Goal: Task Accomplishment & Management: Use online tool/utility

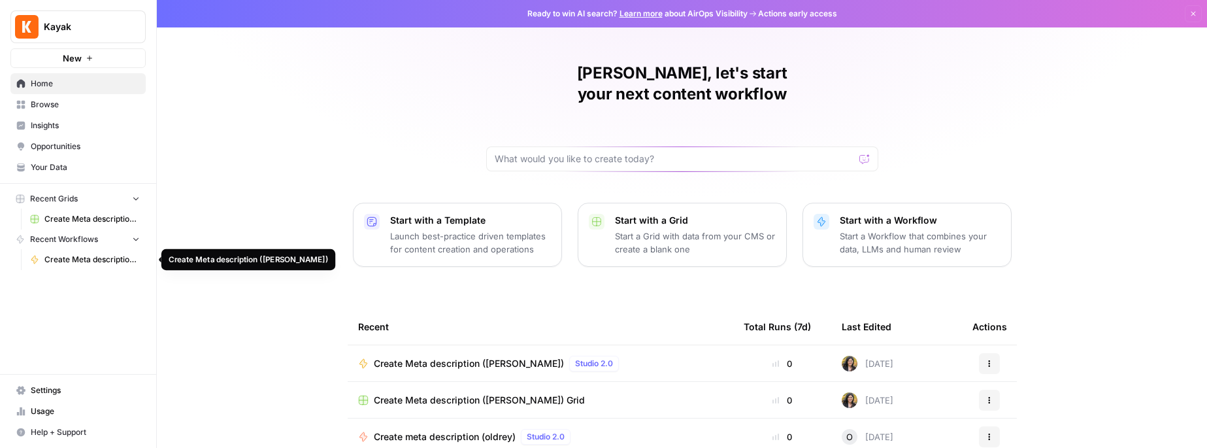
click at [86, 261] on span "Create Meta description ([PERSON_NAME])" at bounding box center [91, 260] width 95 height 12
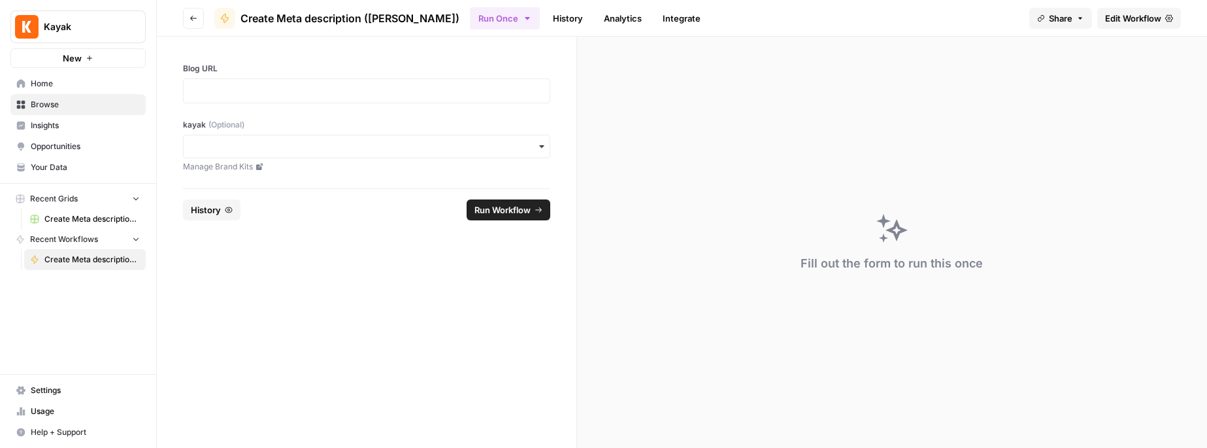
click at [97, 218] on span "Create Meta description ([PERSON_NAME]) Grid" at bounding box center [91, 219] width 95 height 12
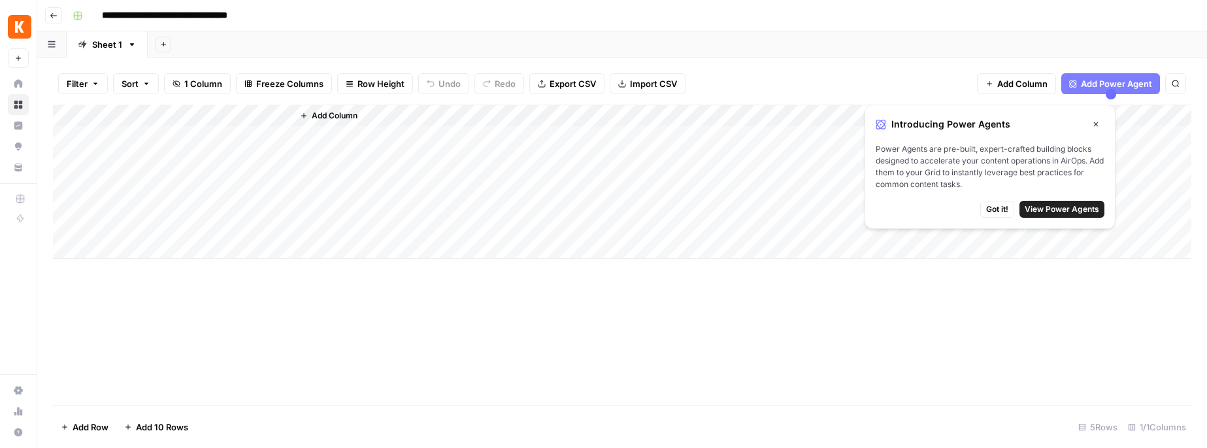
click at [226, 112] on div "Add Column" at bounding box center [622, 182] width 1138 height 154
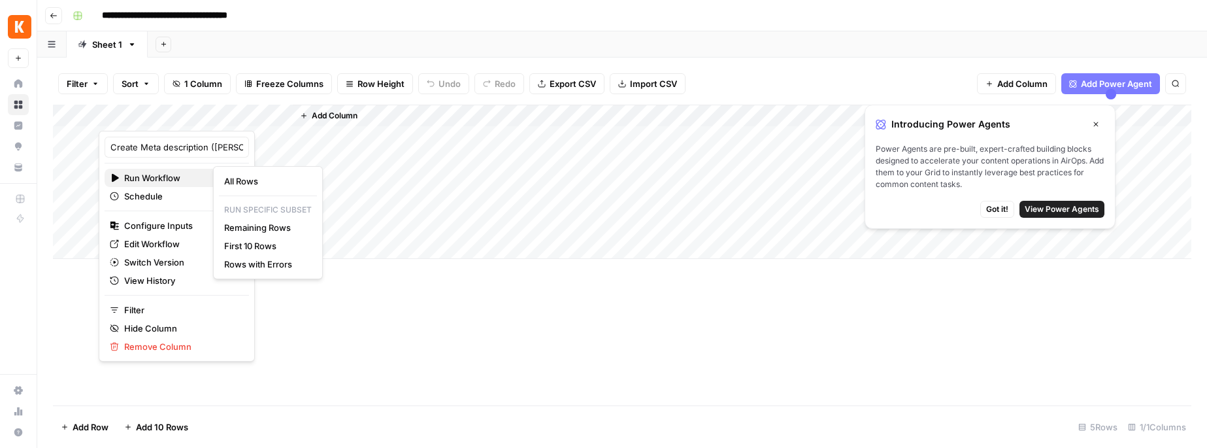
click at [176, 177] on span "Run Workflow" at bounding box center [174, 177] width 101 height 13
click at [242, 174] on span "All Rows" at bounding box center [265, 180] width 82 height 13
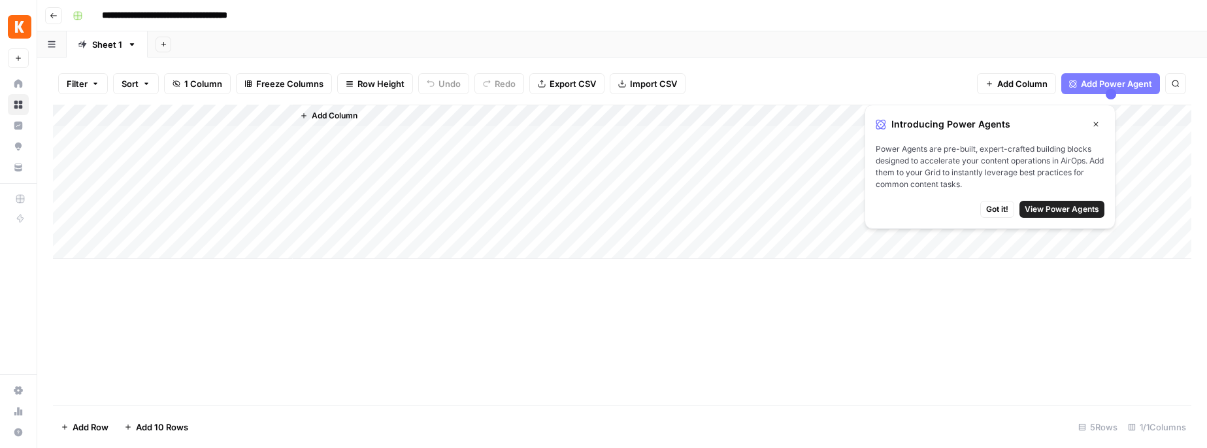
click at [217, 117] on div "Add Column" at bounding box center [622, 182] width 1138 height 154
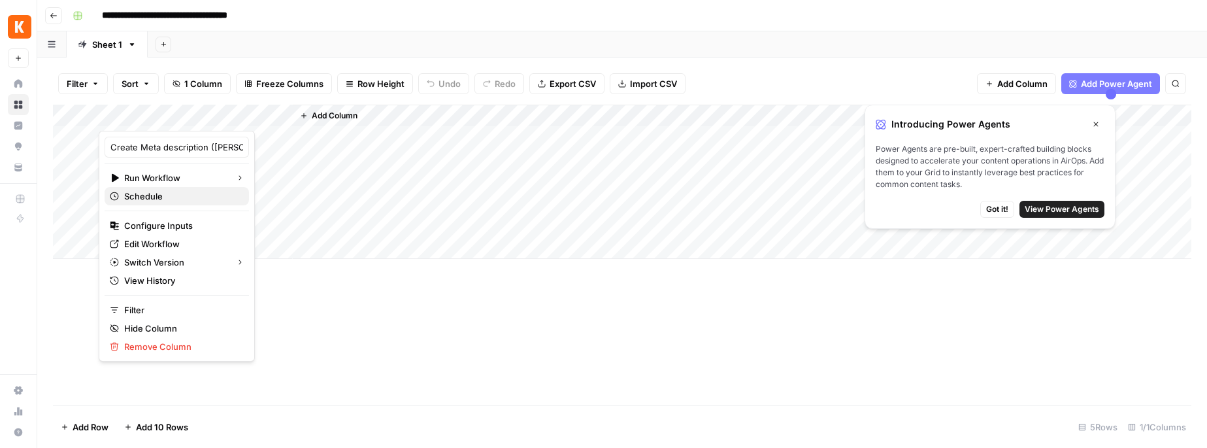
click at [148, 196] on span "Schedule" at bounding box center [181, 195] width 114 height 13
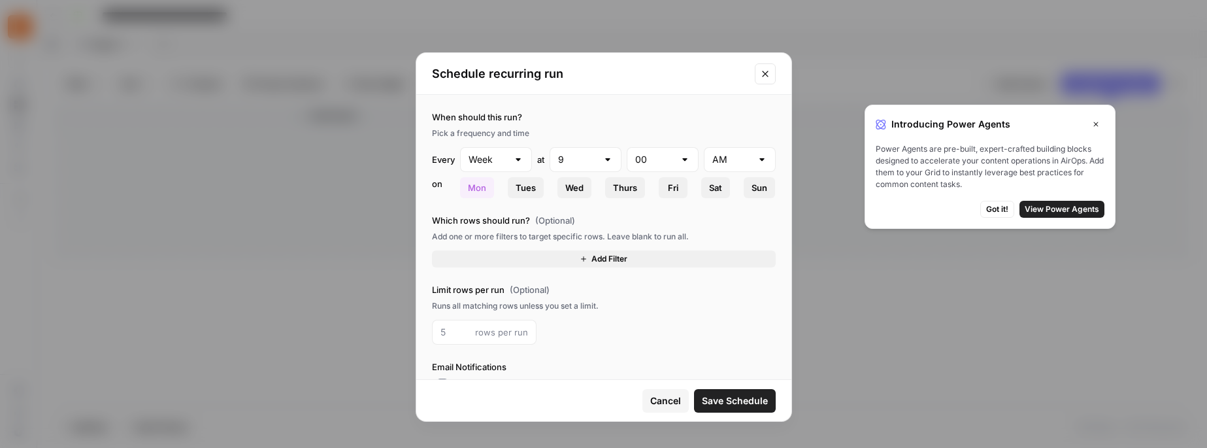
click at [764, 66] on button "Close modal" at bounding box center [765, 73] width 21 height 21
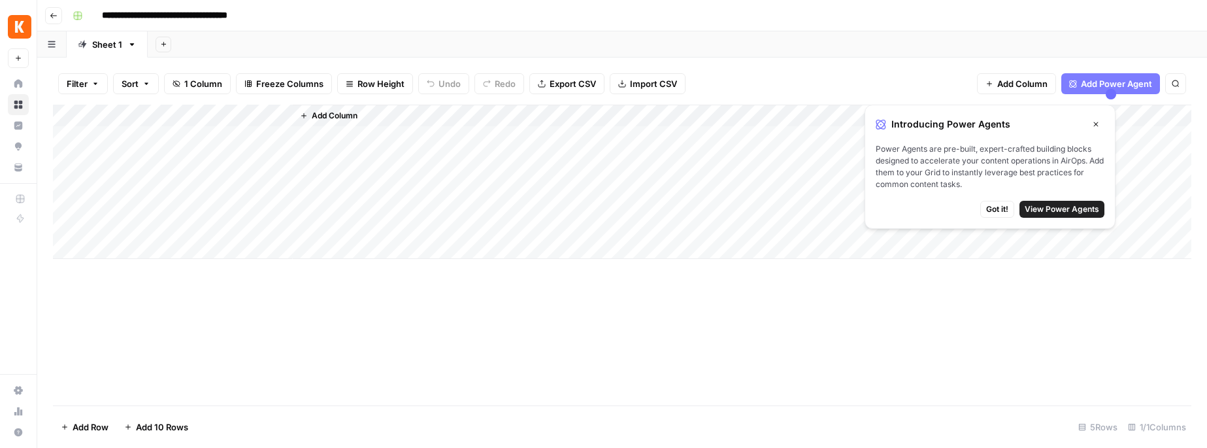
click at [1093, 121] on icon "button" at bounding box center [1096, 124] width 8 height 8
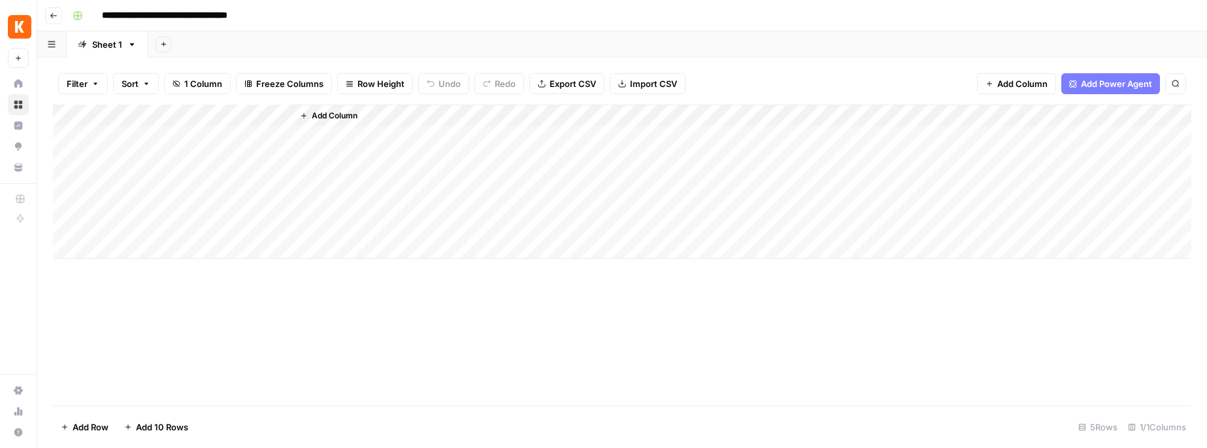
click at [417, 214] on div "Add Column" at bounding box center [742, 182] width 898 height 154
click at [78, 16] on rect "button" at bounding box center [78, 16] width 8 height 8
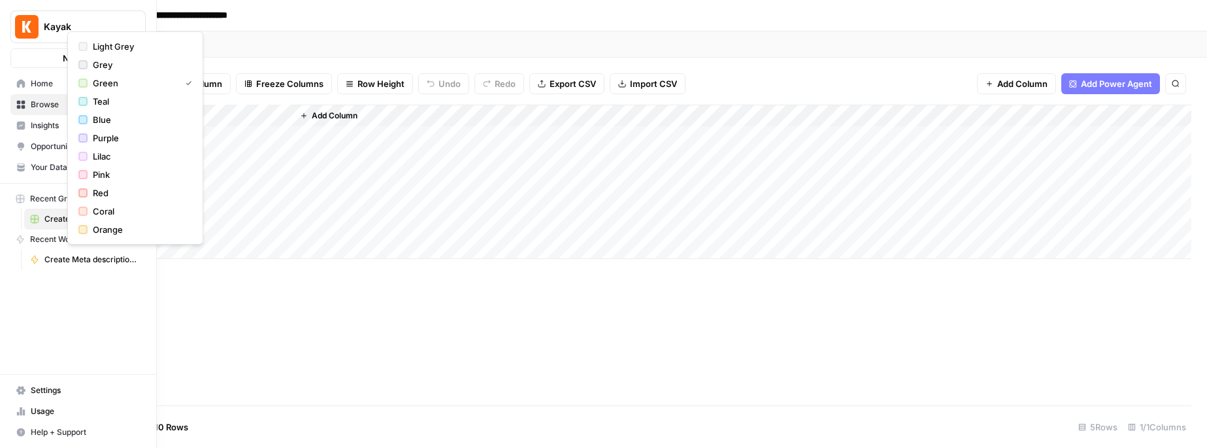
click at [46, 218] on span "Create Meta description ([PERSON_NAME]) Grid" at bounding box center [91, 219] width 95 height 12
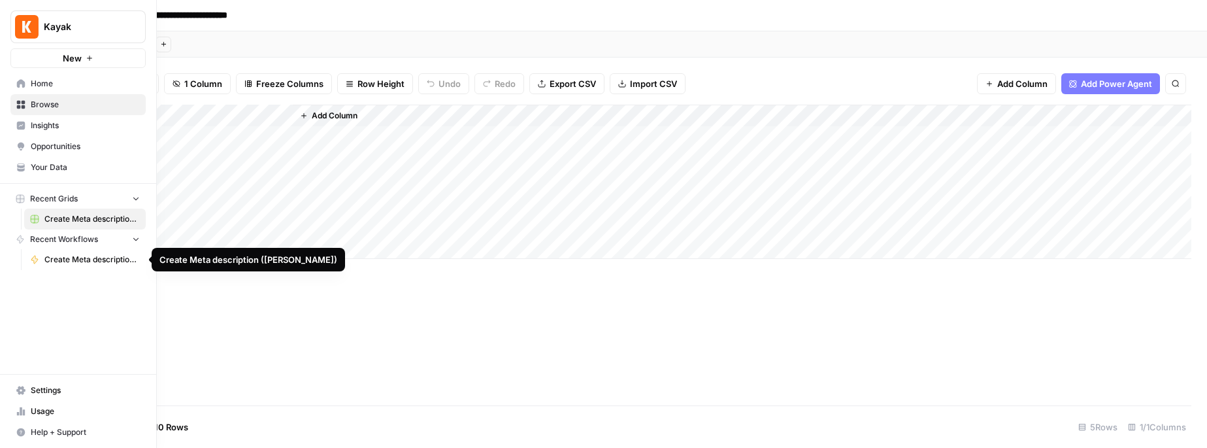
click at [73, 259] on span "Create Meta description ([PERSON_NAME])" at bounding box center [91, 260] width 95 height 12
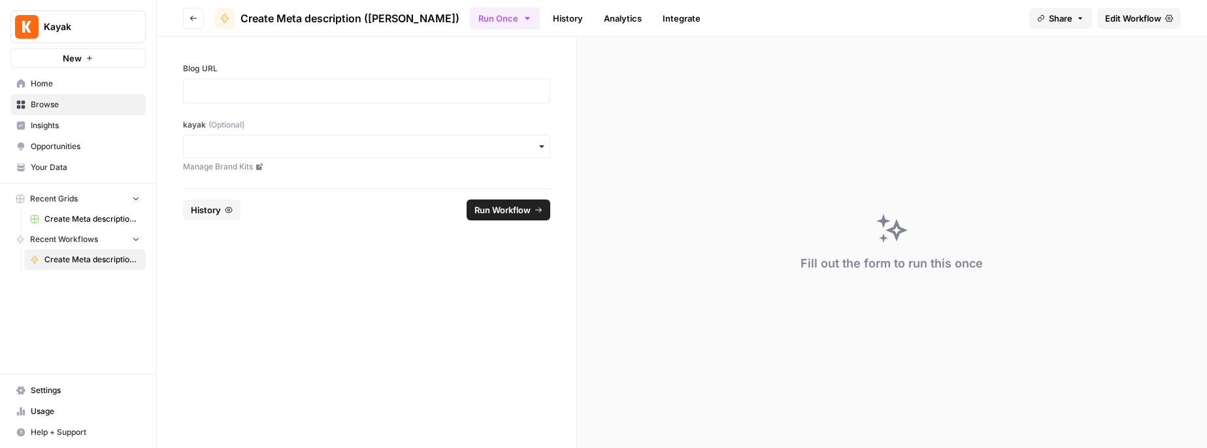
click at [545, 19] on link "History" at bounding box center [568, 18] width 46 height 21
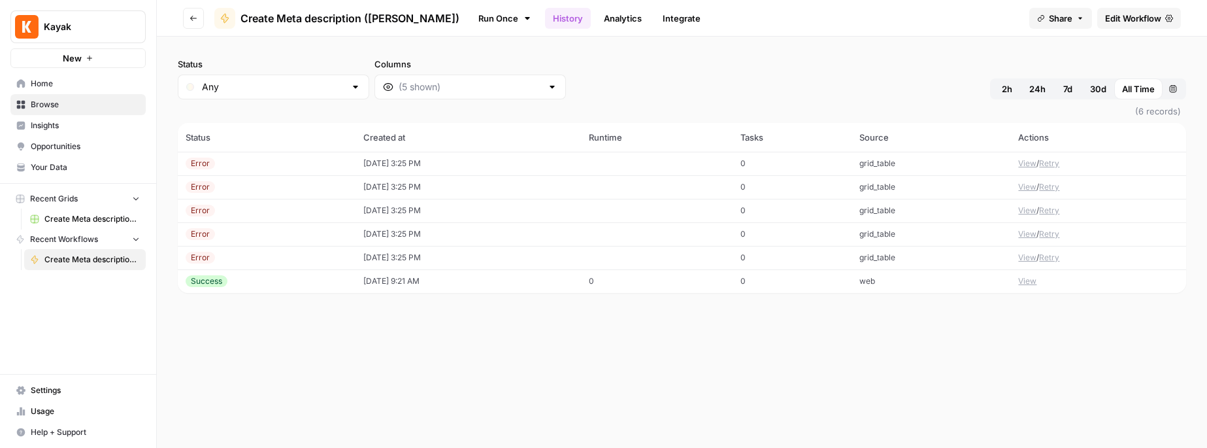
click at [78, 217] on span "Create Meta description ([PERSON_NAME]) Grid" at bounding box center [91, 219] width 95 height 12
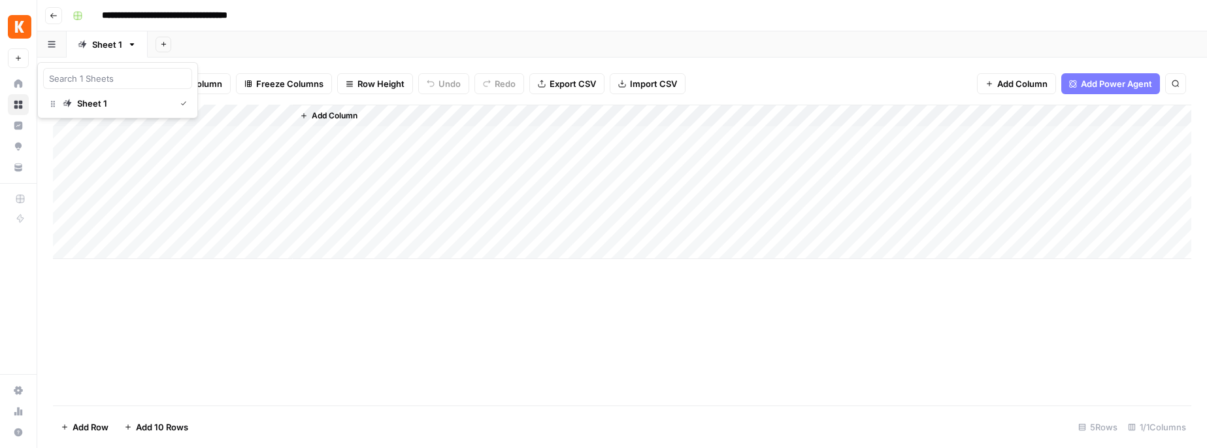
click at [48, 46] on icon "button" at bounding box center [51, 44] width 7 height 7
click at [91, 107] on div "Sheet 1" at bounding box center [92, 103] width 30 height 13
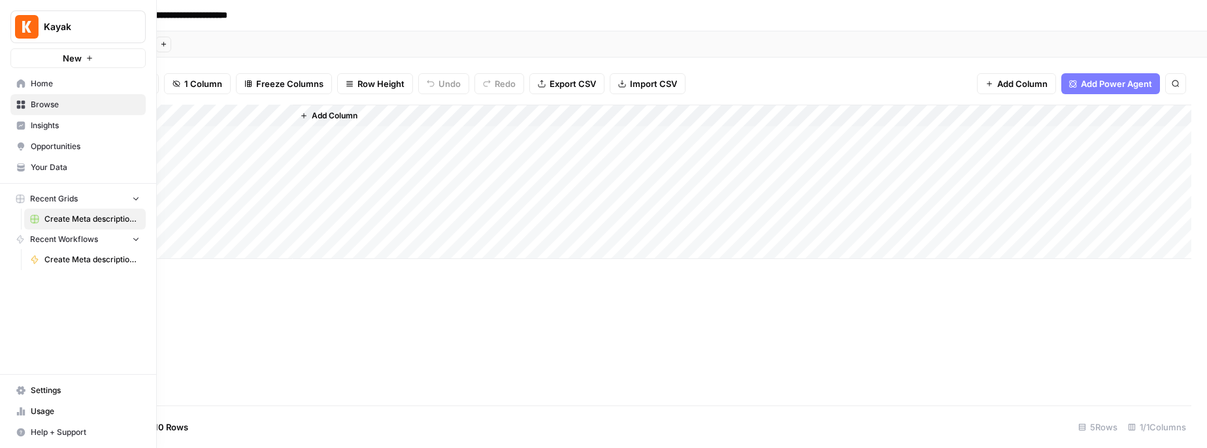
click at [14, 76] on link "Home" at bounding box center [77, 83] width 135 height 21
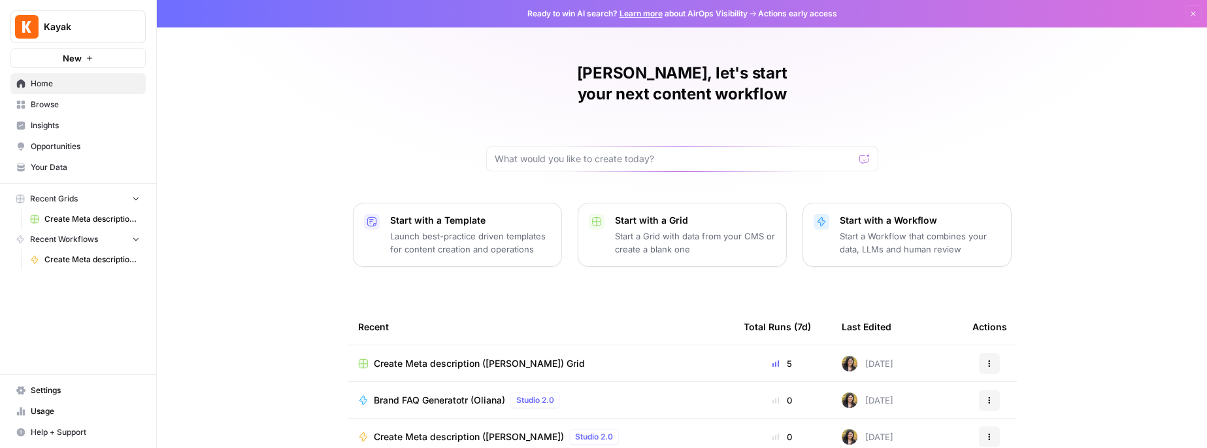
click at [74, 215] on span "Create Meta description ([PERSON_NAME]) Grid" at bounding box center [91, 219] width 95 height 12
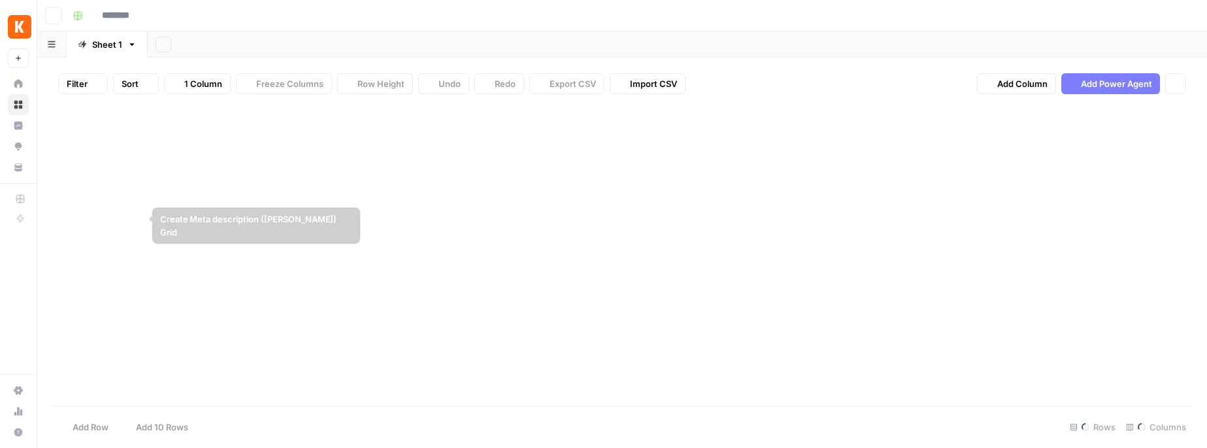
type input "**********"
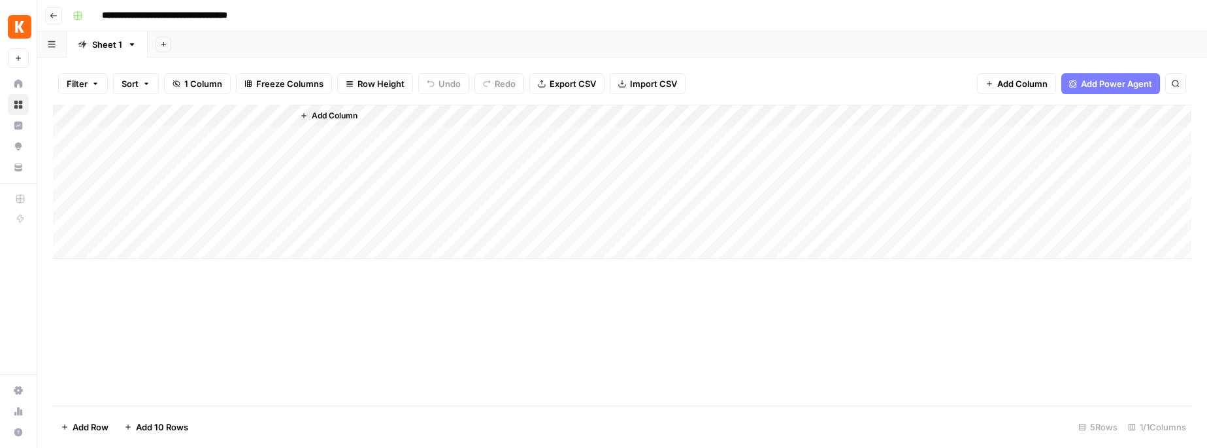
click at [51, 46] on icon "button" at bounding box center [52, 44] width 8 height 7
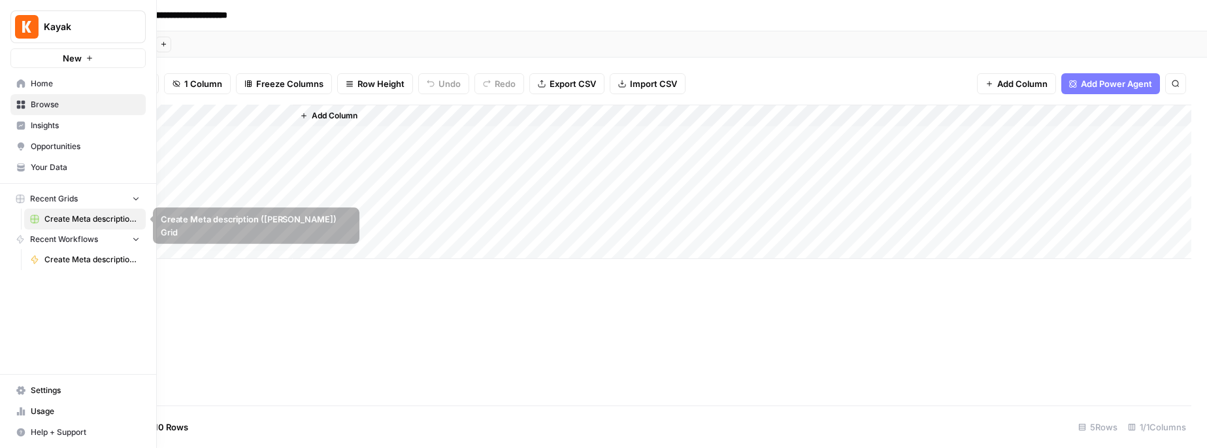
click at [98, 217] on span "Create Meta description ([PERSON_NAME]) Grid" at bounding box center [91, 219] width 95 height 12
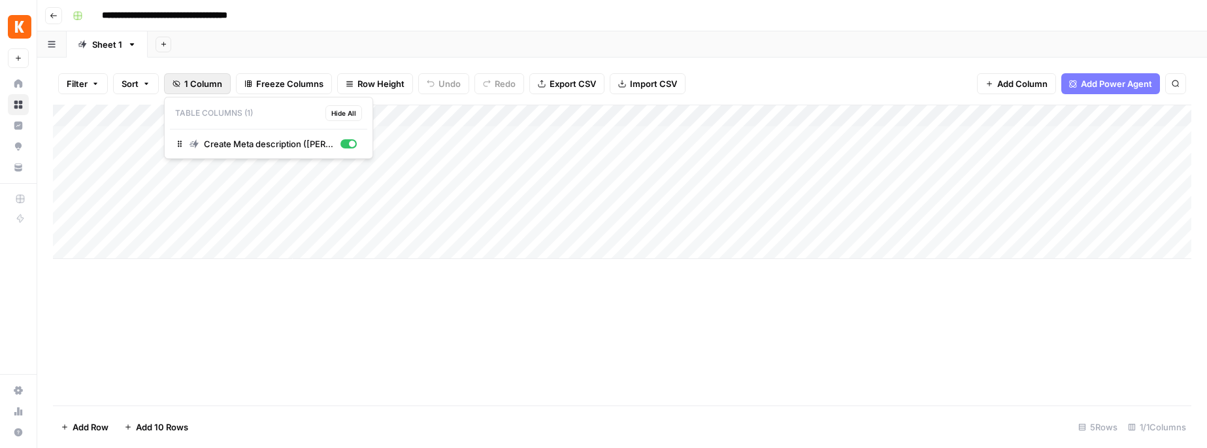
click at [191, 84] on span "1 Column" at bounding box center [203, 83] width 38 height 13
click at [274, 133] on div "Table Columns (1) Hide All Create Meta description (Oliana)" at bounding box center [268, 128] width 209 height 62
click at [271, 148] on span "Create Meta description ([PERSON_NAME])" at bounding box center [269, 143] width 131 height 13
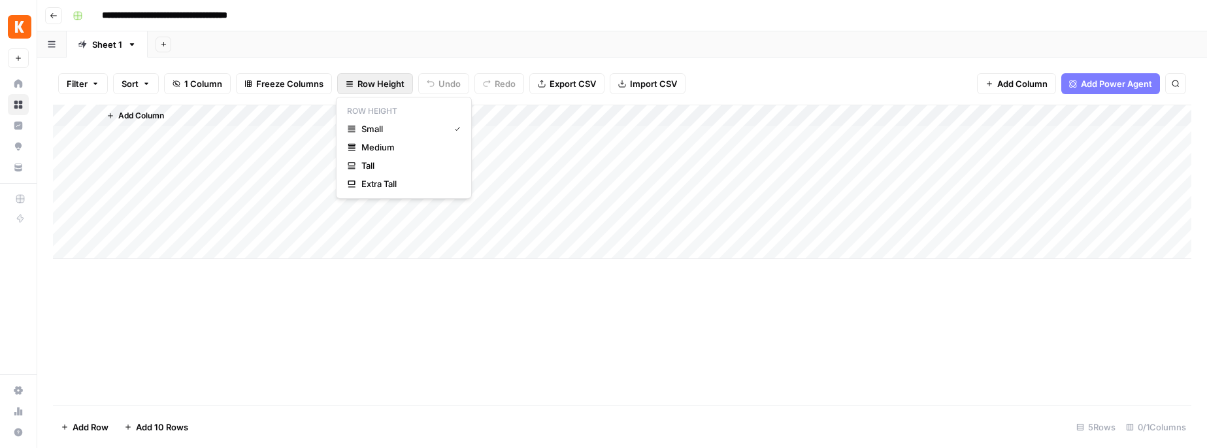
click at [365, 86] on span "Row Height" at bounding box center [380, 83] width 47 height 13
click at [57, 36] on div "Go back" at bounding box center [54, 42] width 30 height 12
click at [48, 18] on button "Go back" at bounding box center [53, 15] width 17 height 17
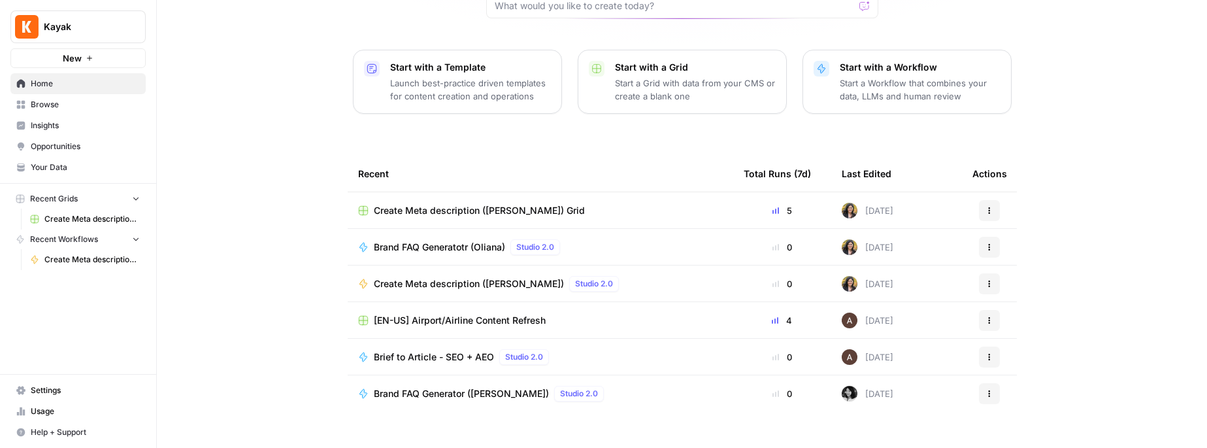
scroll to position [154, 0]
click at [387, 203] on span "Create Meta description ([PERSON_NAME]) Grid" at bounding box center [479, 209] width 211 height 13
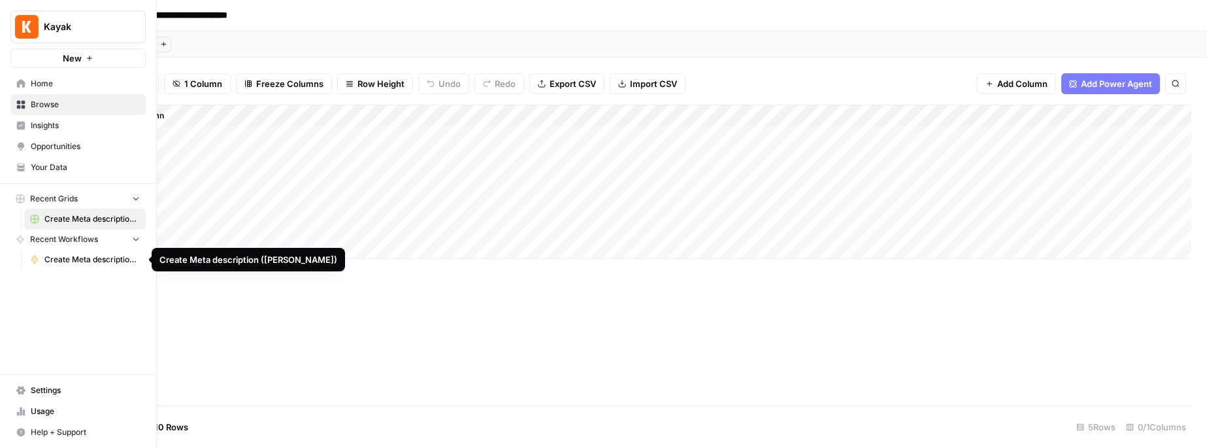
click at [76, 261] on span "Create Meta description ([PERSON_NAME])" at bounding box center [91, 260] width 95 height 12
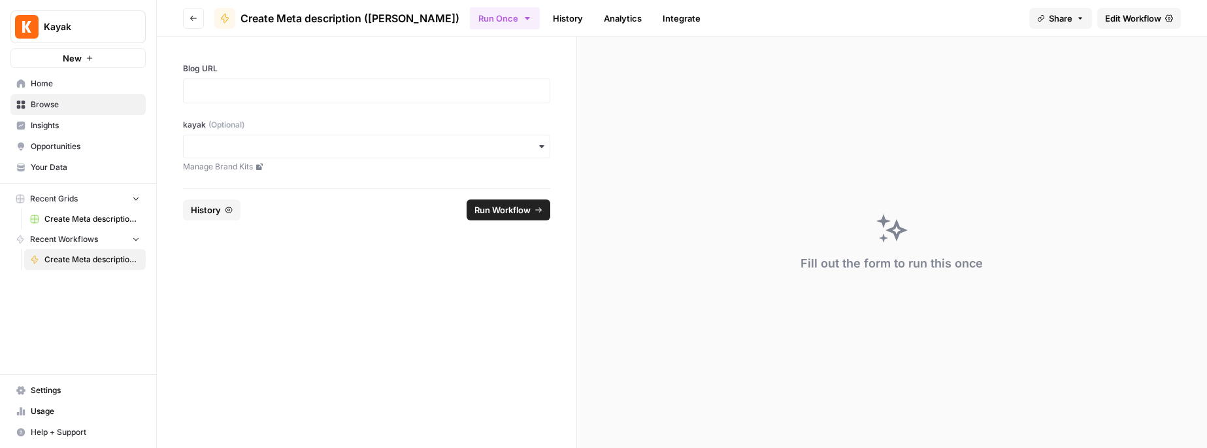
click at [189, 18] on icon "button" at bounding box center [193, 18] width 8 height 8
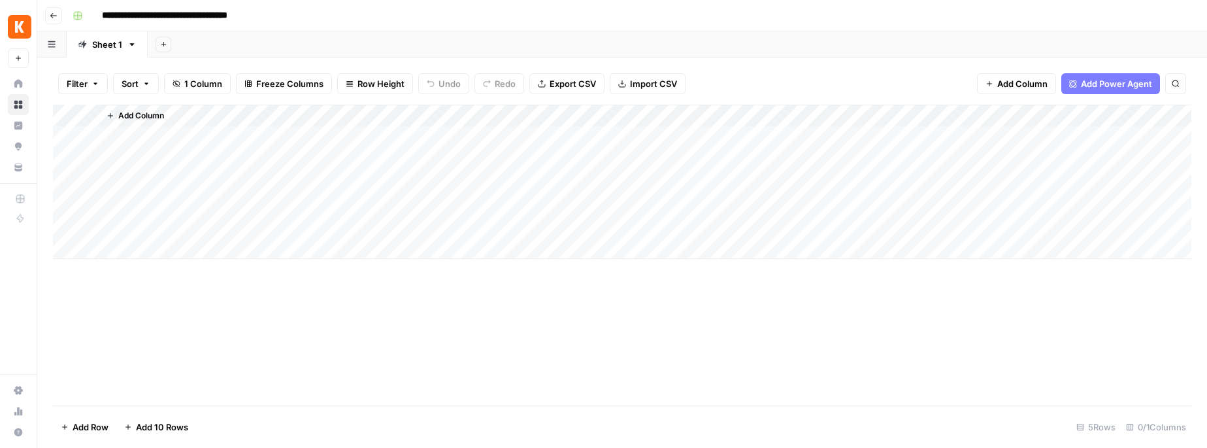
click at [54, 14] on icon "button" at bounding box center [54, 16] width 8 height 8
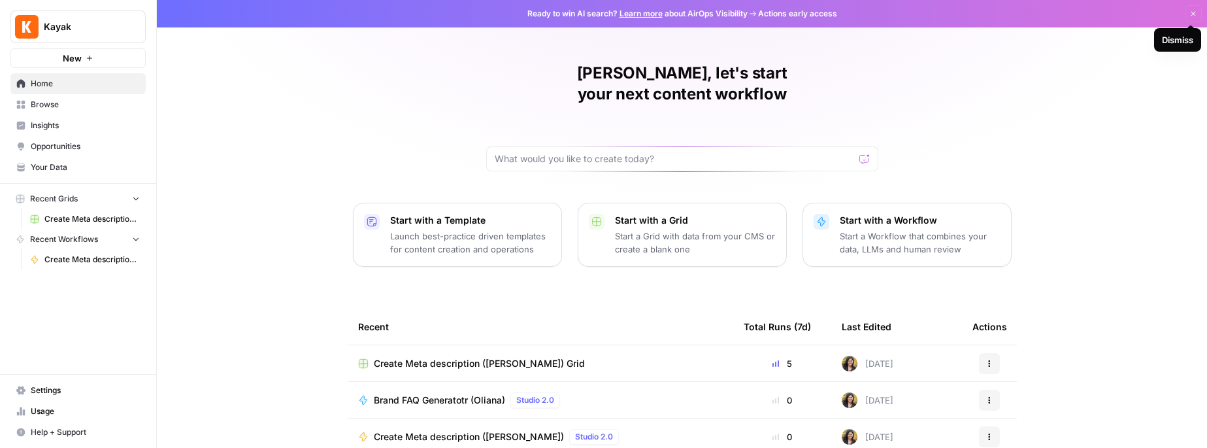
click at [1197, 12] on button "Dismiss" at bounding box center [1193, 13] width 17 height 17
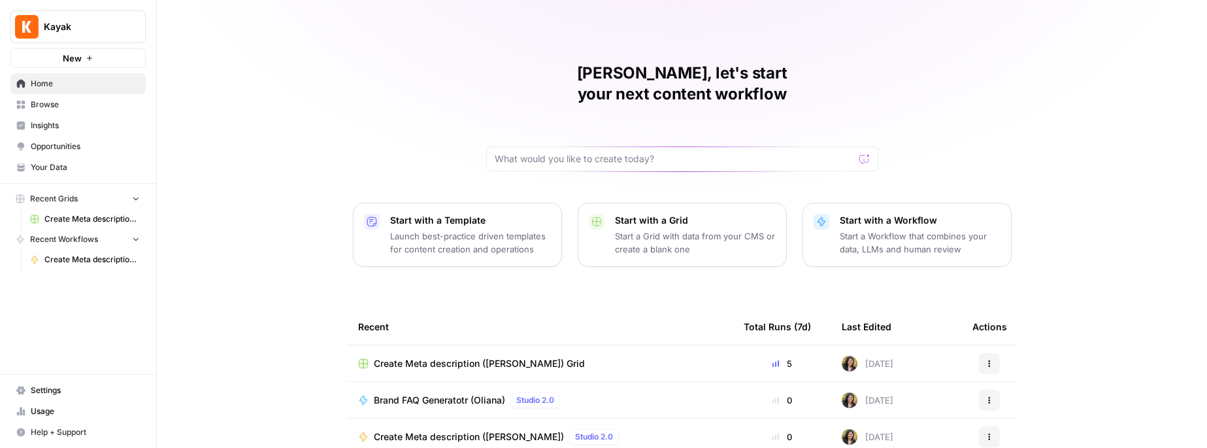
click at [54, 391] on span "Settings" at bounding box center [85, 390] width 109 height 12
click at [82, 259] on span "Create Meta description ([PERSON_NAME])" at bounding box center [91, 260] width 95 height 12
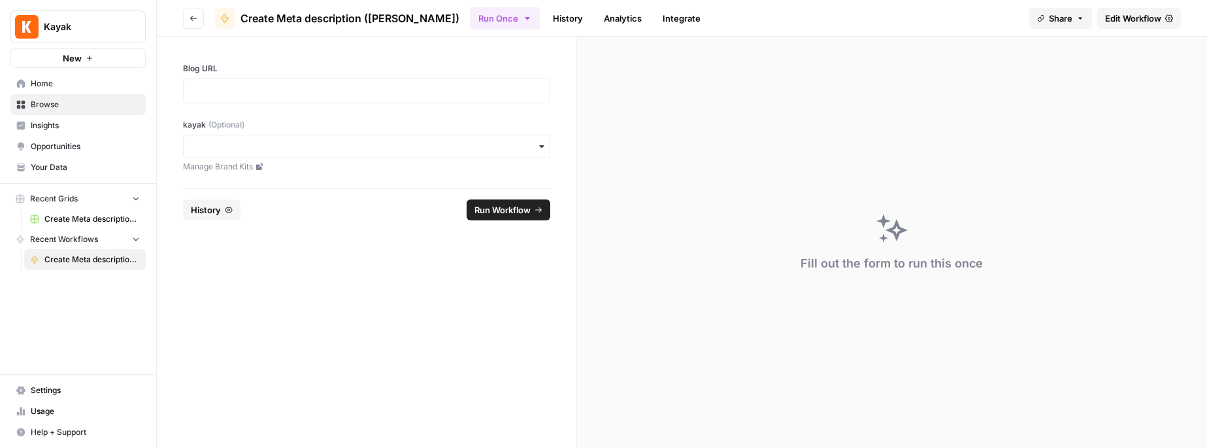
click at [209, 214] on span "History" at bounding box center [206, 209] width 30 height 13
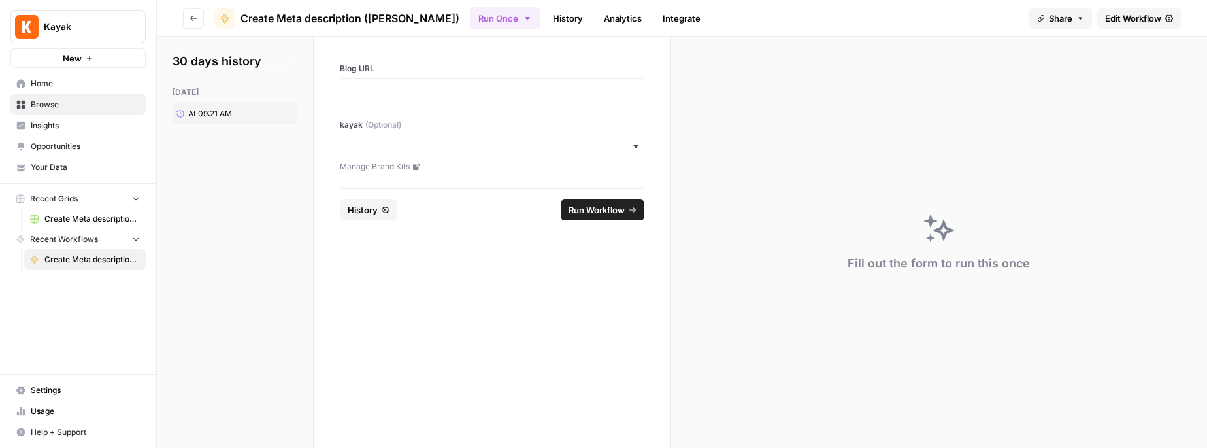
click at [48, 79] on span "Home" at bounding box center [85, 84] width 109 height 12
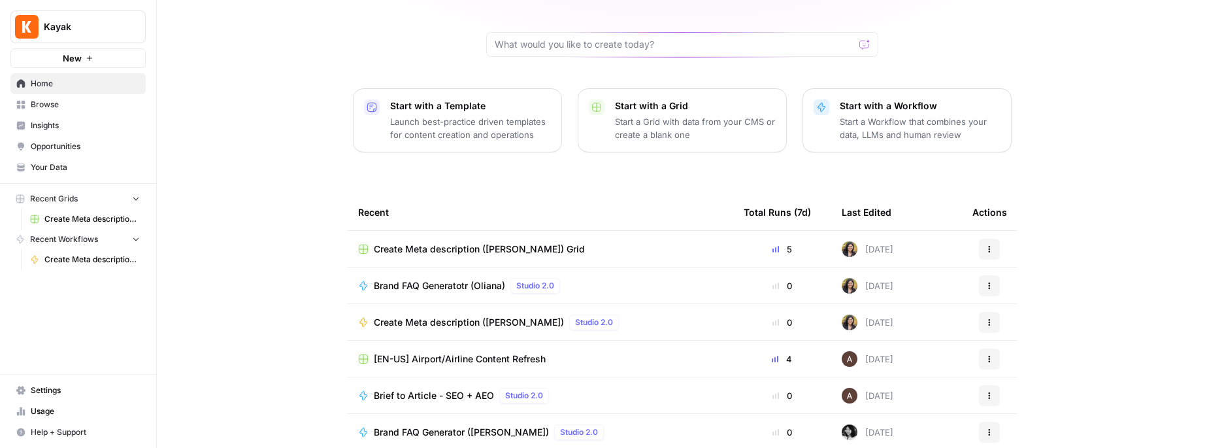
scroll to position [154, 0]
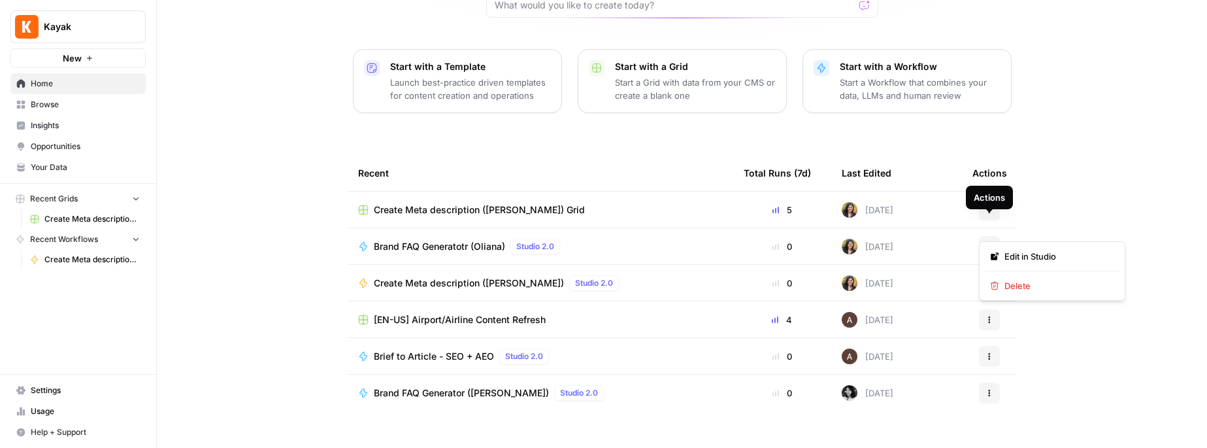
click at [987, 242] on icon "button" at bounding box center [989, 246] width 8 height 8
click at [1023, 257] on span "Edit in Studio" at bounding box center [1056, 256] width 105 height 13
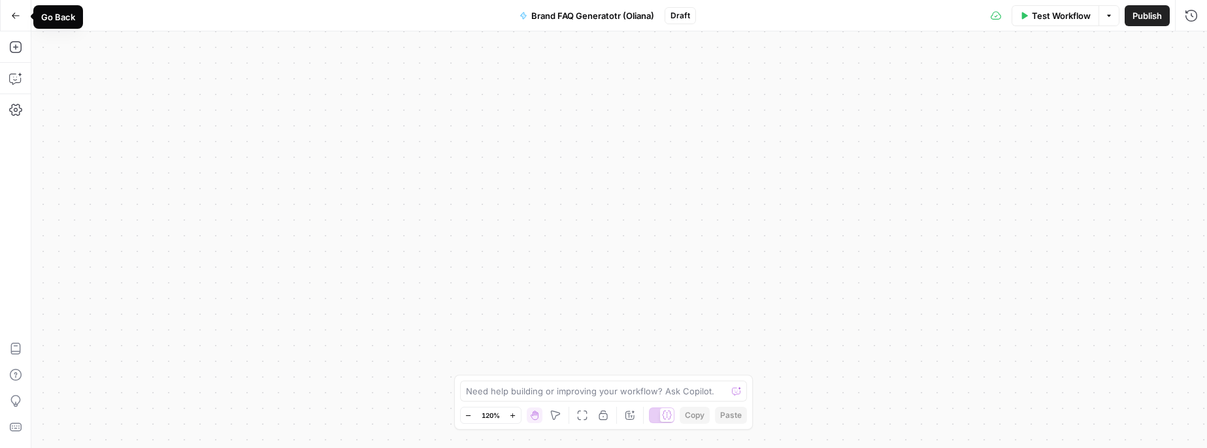
click at [17, 12] on icon "button" at bounding box center [15, 15] width 9 height 9
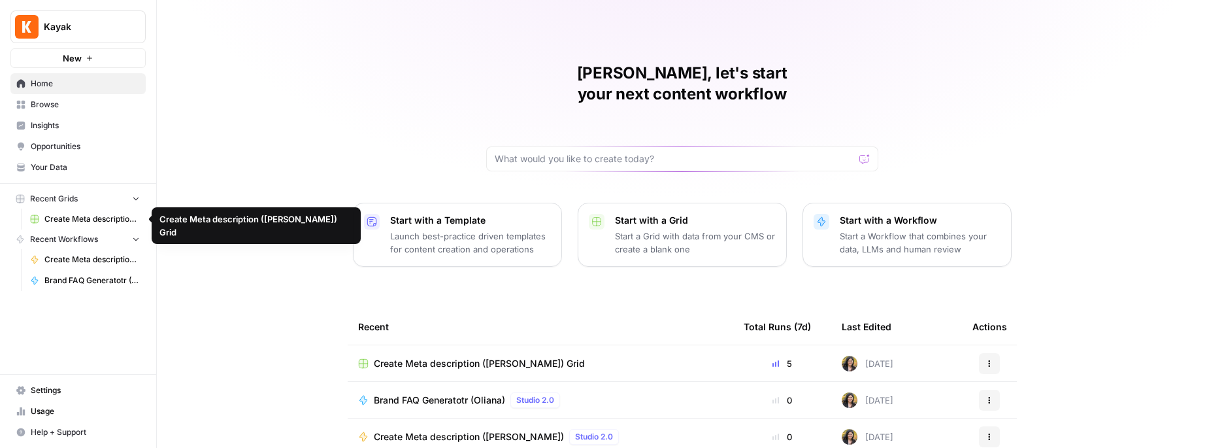
click at [88, 215] on span "Create Meta description ([PERSON_NAME]) Grid" at bounding box center [91, 219] width 95 height 12
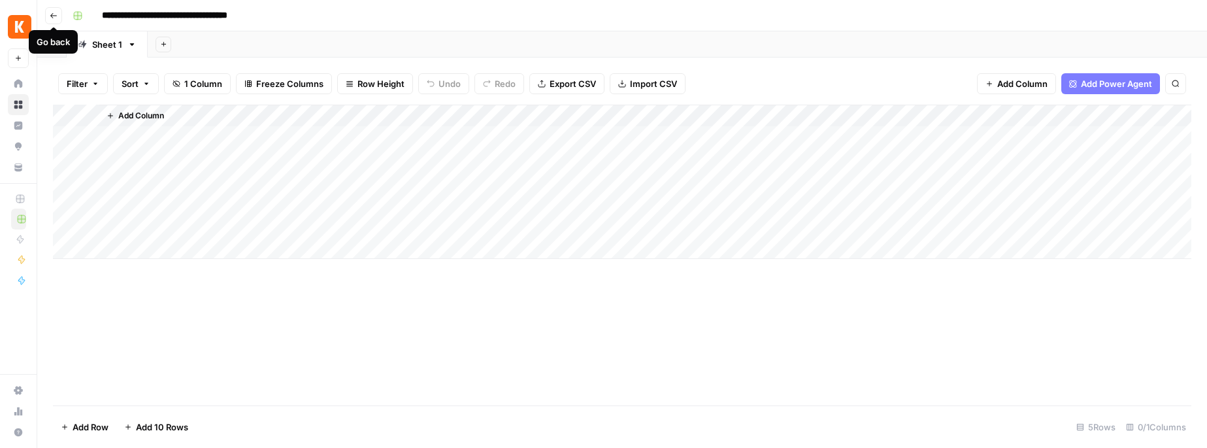
click at [53, 14] on icon "button" at bounding box center [54, 16] width 8 height 8
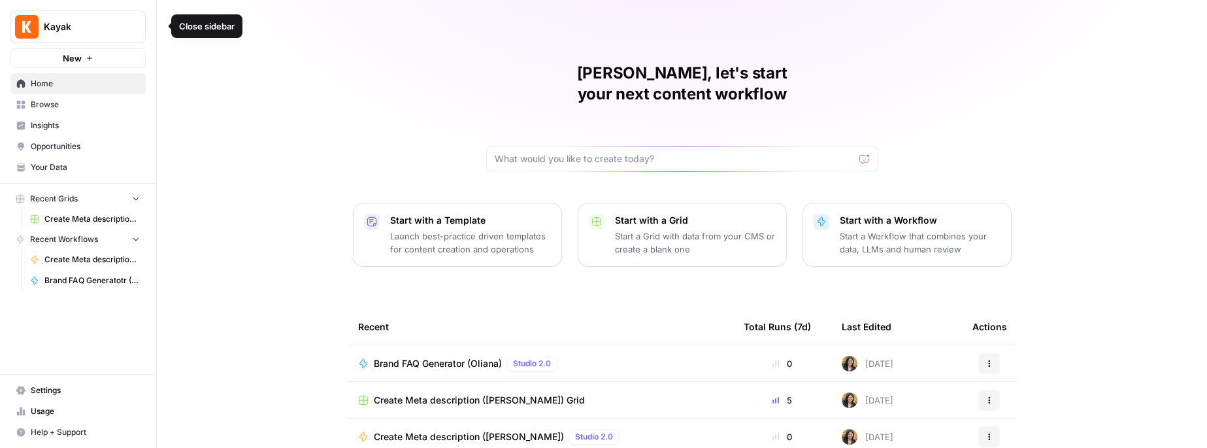
click at [156, 26] on icon "button" at bounding box center [158, 26] width 9 height 9
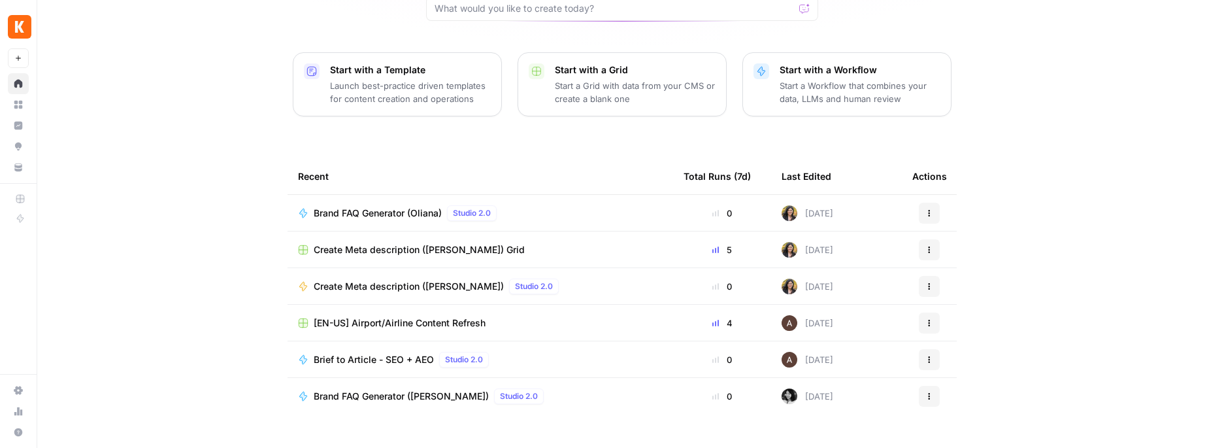
scroll to position [154, 0]
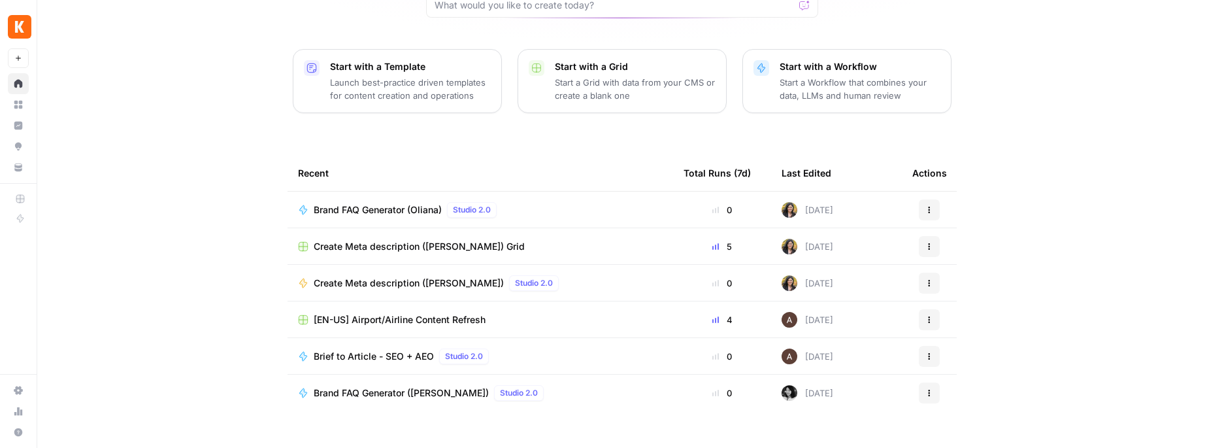
click at [406, 276] on span "Create Meta description ([PERSON_NAME])" at bounding box center [409, 282] width 190 height 13
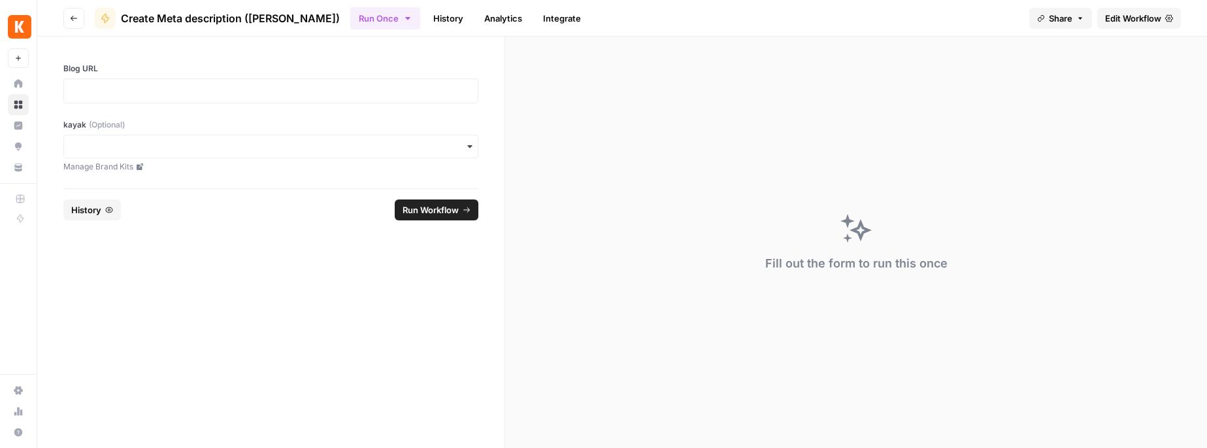
click at [1146, 19] on span "Edit Workflow" at bounding box center [1133, 18] width 56 height 13
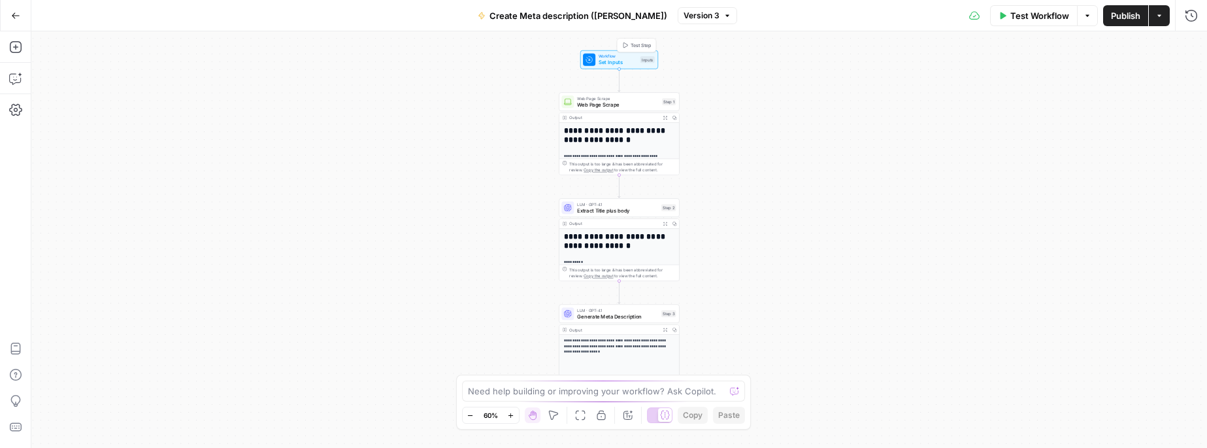
click at [625, 60] on span "Set Inputs" at bounding box center [617, 62] width 39 height 8
click at [951, 103] on URL "Blog URL" at bounding box center [1047, 105] width 282 height 13
click at [638, 142] on h1 "**********" at bounding box center [619, 135] width 110 height 18
click at [957, 106] on URL "Blog URL" at bounding box center [1047, 105] width 282 height 13
click at [1043, 197] on button "Add Field" at bounding box center [1028, 198] width 291 height 21
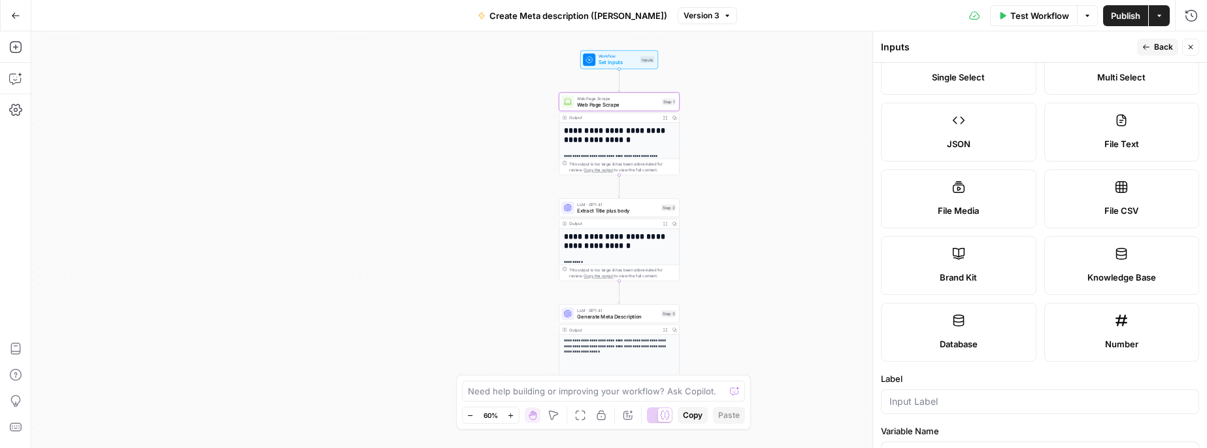
scroll to position [168, 0]
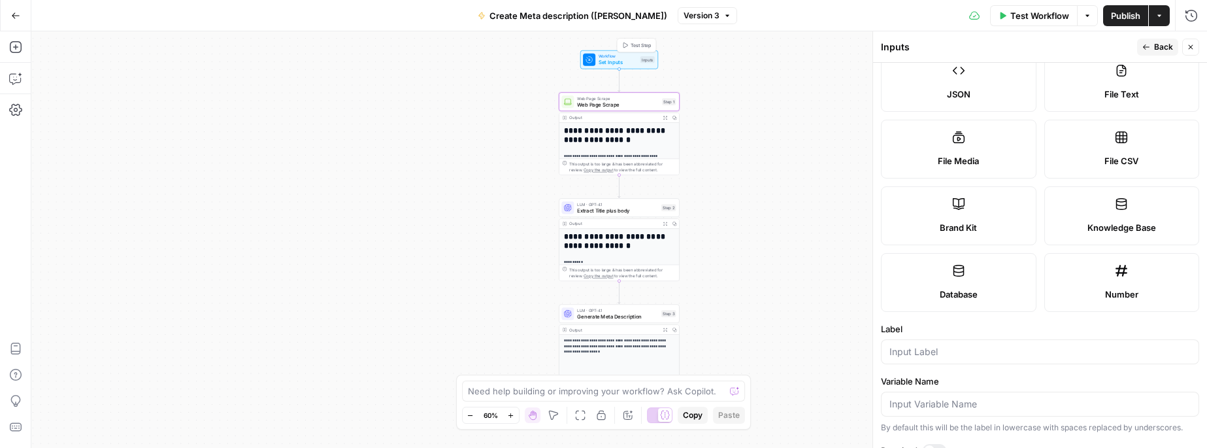
click at [608, 61] on span "Set Inputs" at bounding box center [617, 62] width 39 height 8
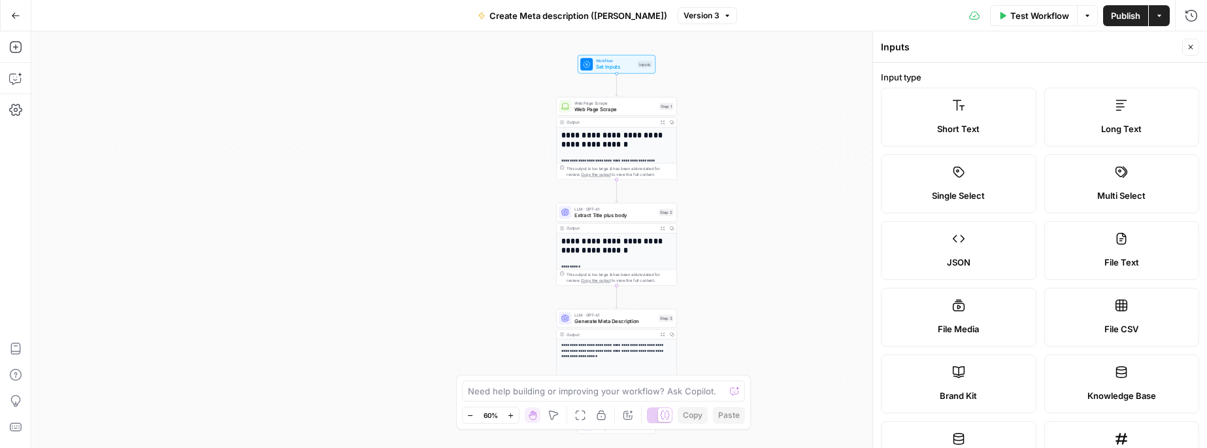
click at [589, 14] on span "Create Meta description ([PERSON_NAME])" at bounding box center [578, 15] width 178 height 13
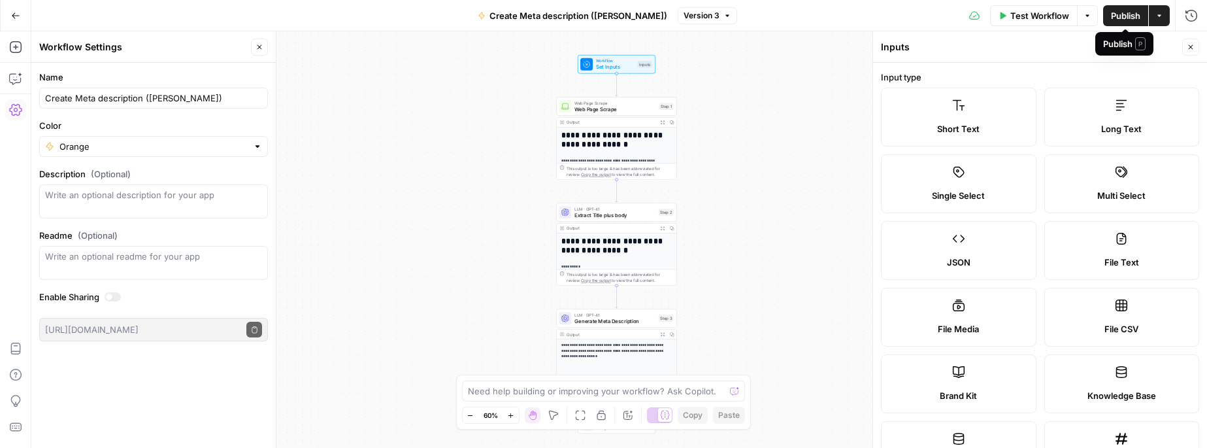
click at [1121, 18] on span "Publish" at bounding box center [1125, 15] width 29 height 13
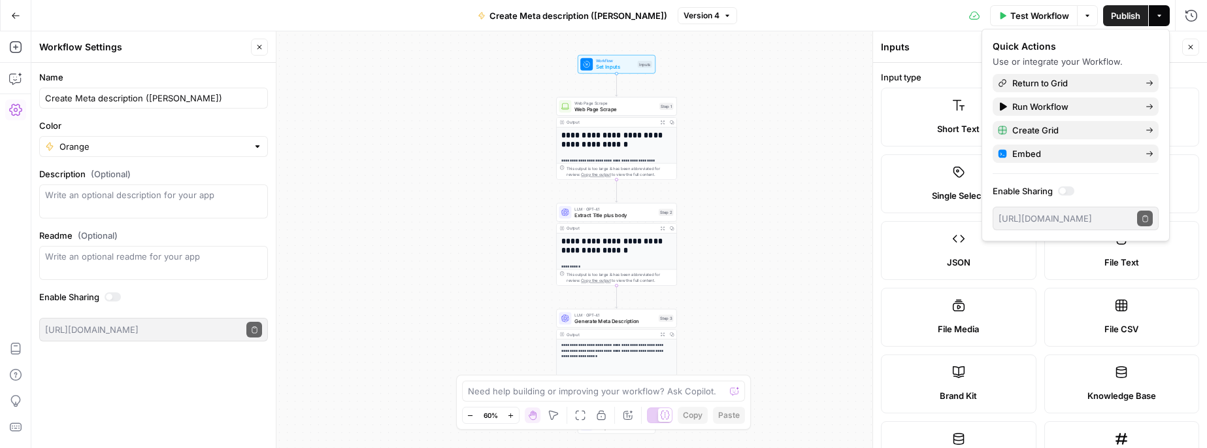
click at [830, 95] on div "**********" at bounding box center [618, 239] width 1175 height 416
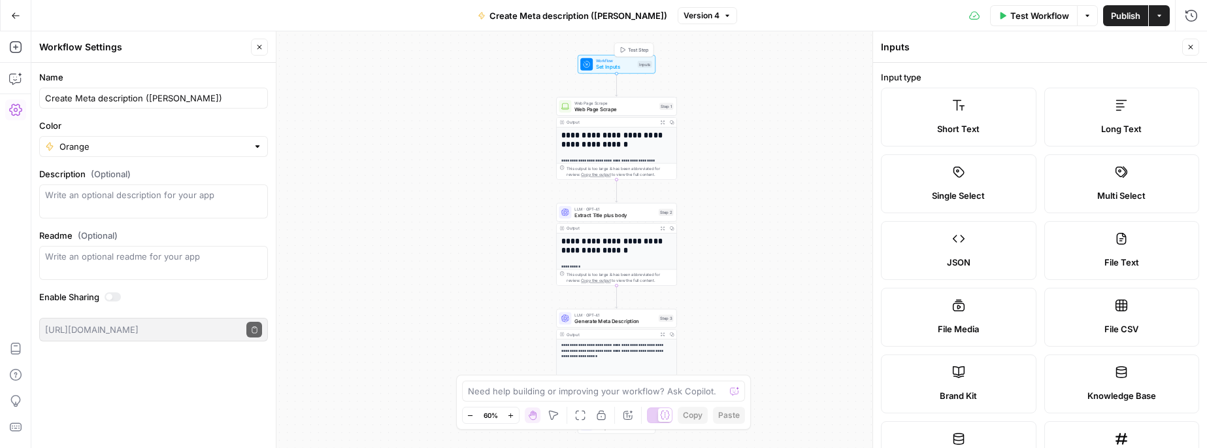
click at [619, 68] on span "Set Inputs" at bounding box center [615, 67] width 39 height 8
click at [621, 64] on span "Set Inputs" at bounding box center [615, 67] width 39 height 8
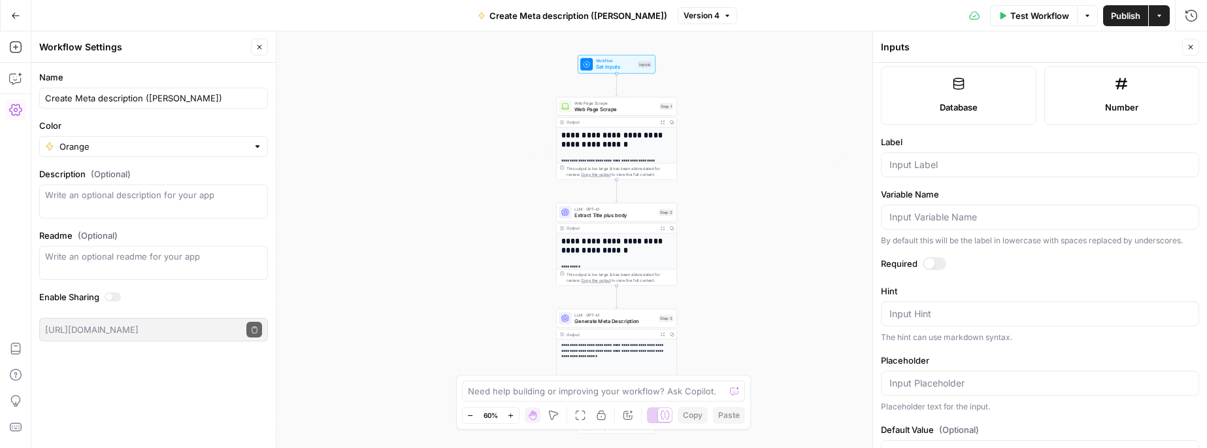
scroll to position [348, 0]
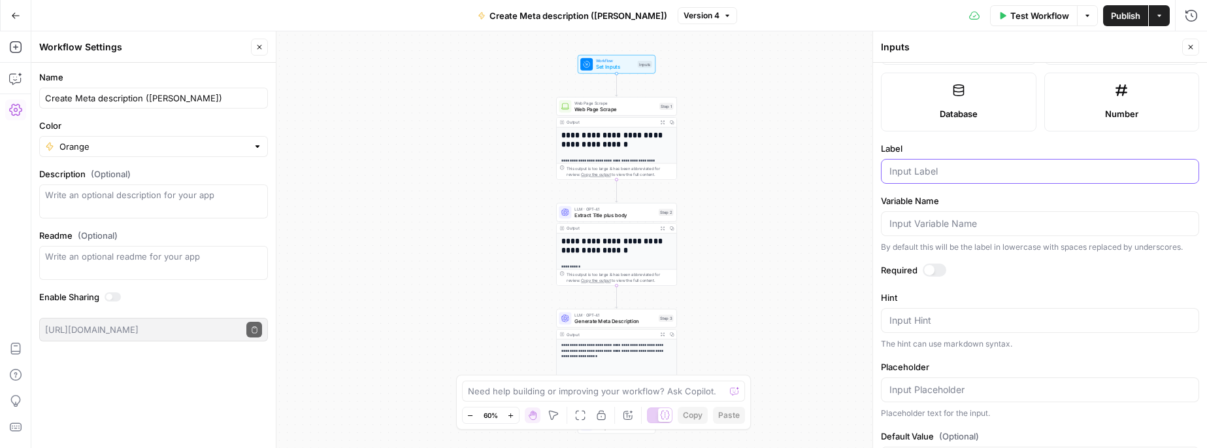
click at [915, 165] on input "Label" at bounding box center [1039, 171] width 301 height 13
click at [912, 171] on input "Label" at bounding box center [1039, 171] width 301 height 13
type input "blog url"
click at [928, 269] on div at bounding box center [929, 270] width 10 height 10
click at [1028, 271] on label "Required" at bounding box center [1040, 269] width 318 height 13
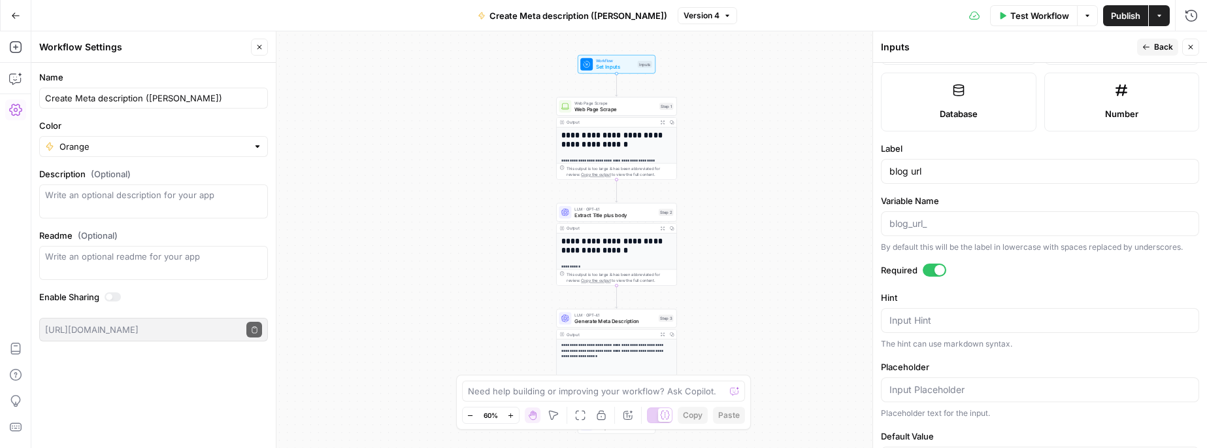
click at [1155, 48] on span "Back" at bounding box center [1163, 47] width 19 height 12
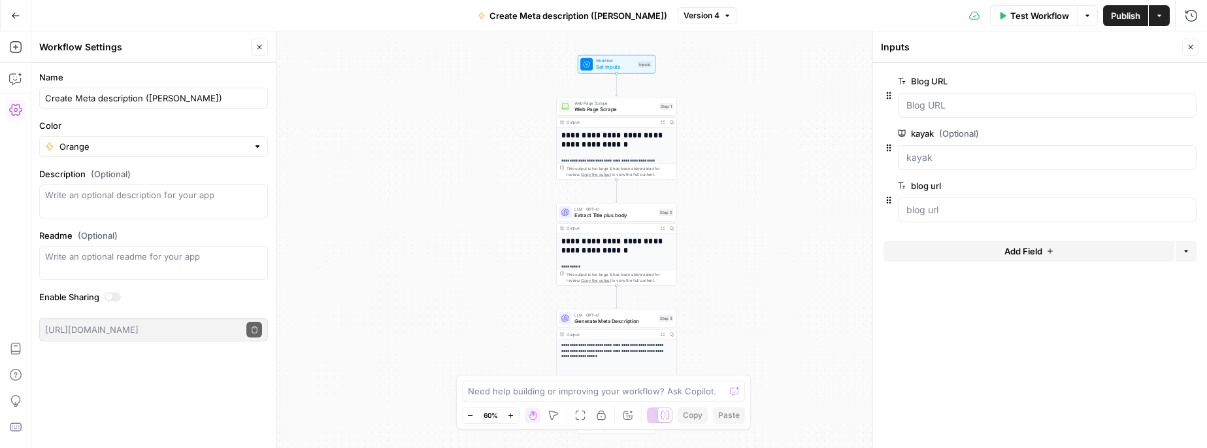
click at [1045, 247] on button "Add Field" at bounding box center [1028, 250] width 291 height 21
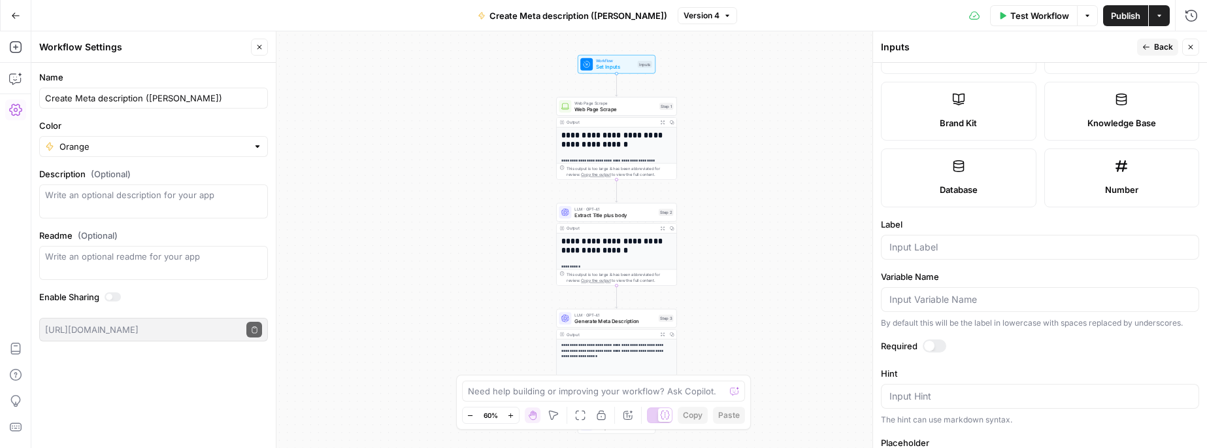
click at [966, 122] on span "Brand Kit" at bounding box center [958, 122] width 37 height 13
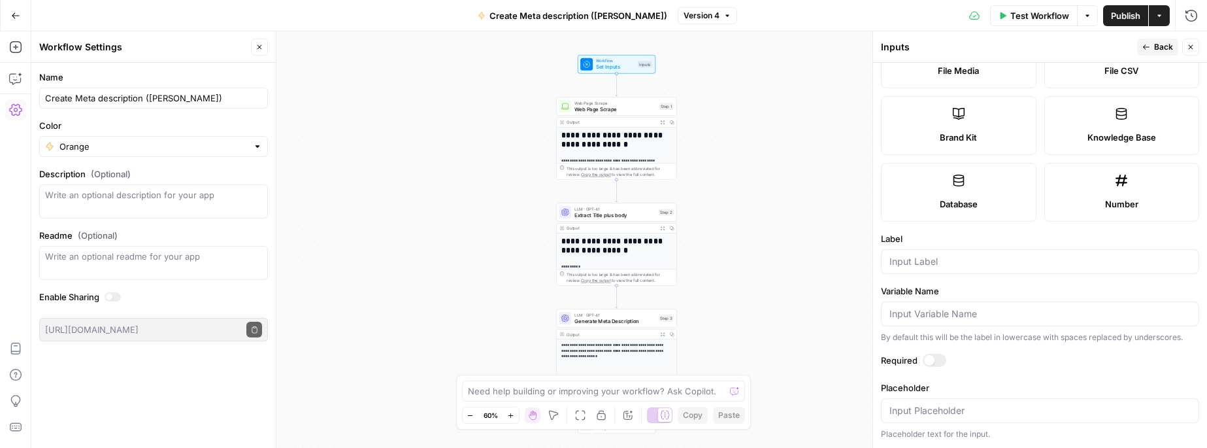
click at [911, 270] on div at bounding box center [1040, 261] width 318 height 25
type input "Brand Kit"
click at [1154, 52] on span "Back" at bounding box center [1163, 47] width 19 height 12
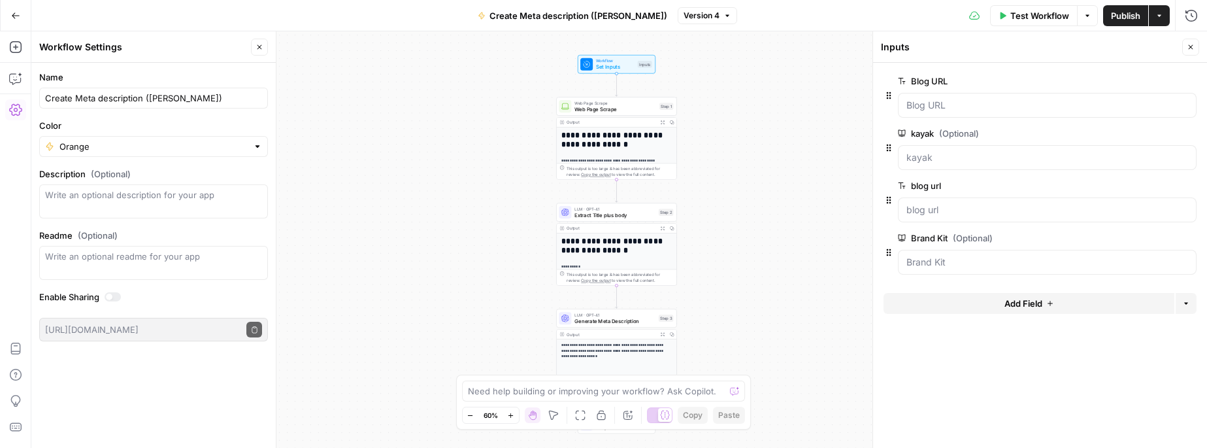
click at [629, 148] on h1 "**********" at bounding box center [616, 140] width 110 height 18
click at [638, 159] on p "**********" at bounding box center [616, 160] width 110 height 6
click at [593, 177] on div "This output is too large & has been abbreviated for review. Copy the output to …" at bounding box center [619, 171] width 107 height 12
click at [608, 147] on h1 "**********" at bounding box center [616, 140] width 110 height 18
click at [637, 212] on span "Extract Title plus body" at bounding box center [614, 215] width 81 height 8
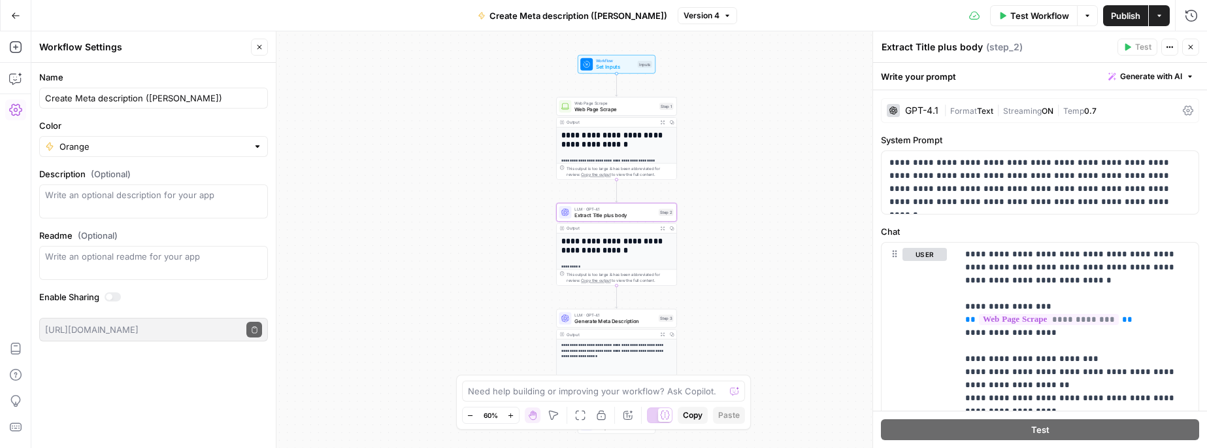
click at [595, 143] on h1 "**********" at bounding box center [616, 140] width 110 height 18
click at [606, 142] on h1 "**********" at bounding box center [616, 140] width 110 height 18
click at [669, 146] on h1 "**********" at bounding box center [616, 140] width 110 height 18
click at [603, 259] on div "**********" at bounding box center [617, 320] width 120 height 175
click at [581, 212] on span "Extract Title plus body" at bounding box center [614, 215] width 81 height 8
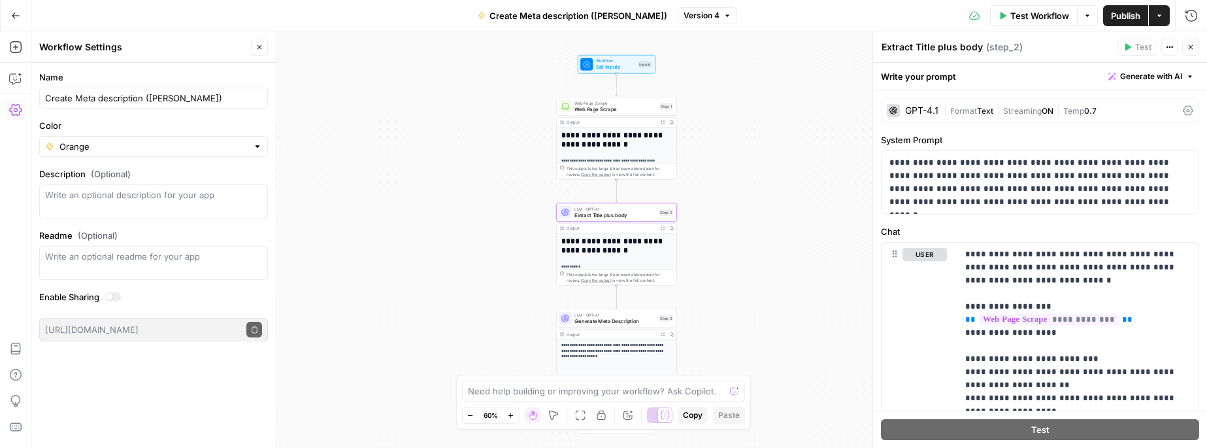
click at [625, 220] on div "LLM · GPT-4.1 Extract Title plus body Step 2 Copy step Delete step Add Note Test" at bounding box center [616, 212] width 121 height 19
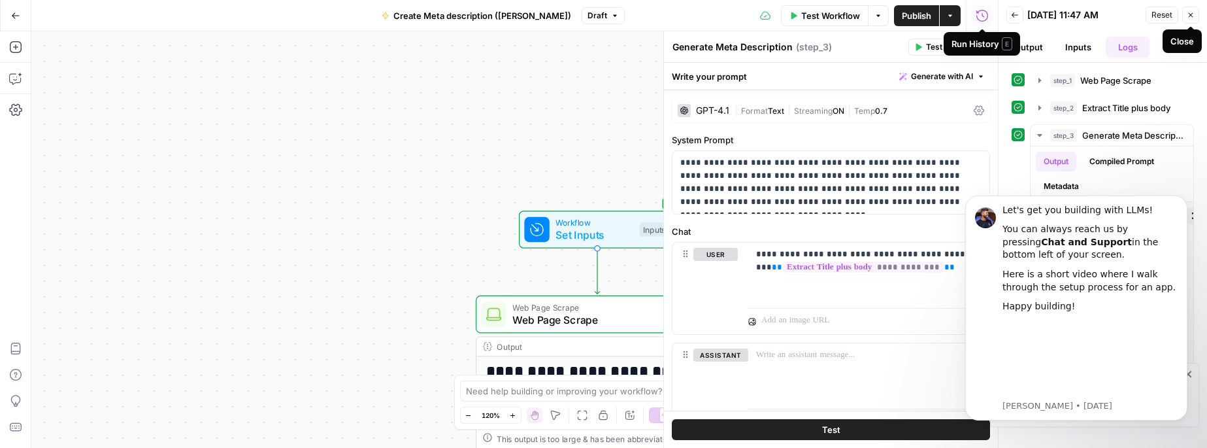
click at [1194, 15] on span "Close" at bounding box center [1194, 15] width 1 height 1
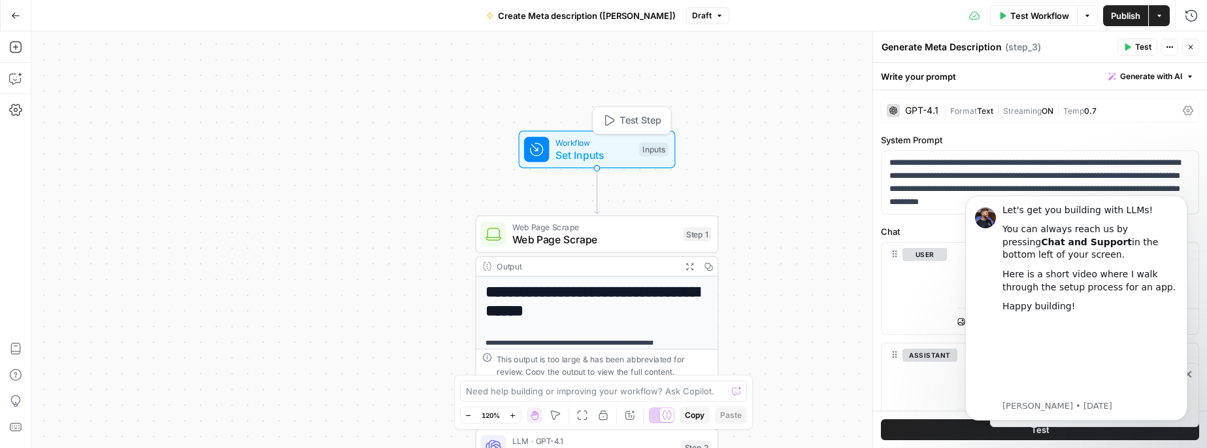
click at [607, 146] on span "Workflow" at bounding box center [594, 142] width 78 height 12
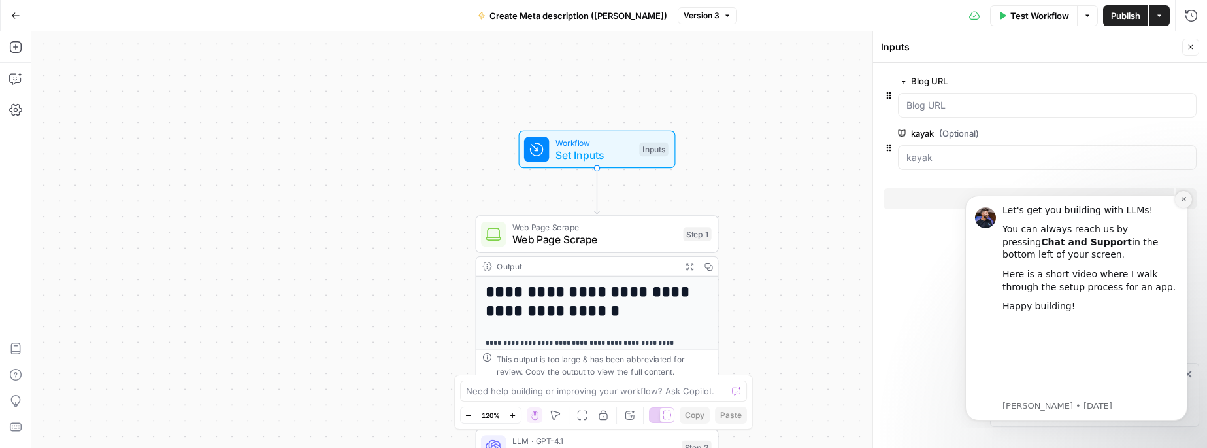
click at [1186, 199] on icon "Dismiss notification" at bounding box center [1183, 198] width 7 height 7
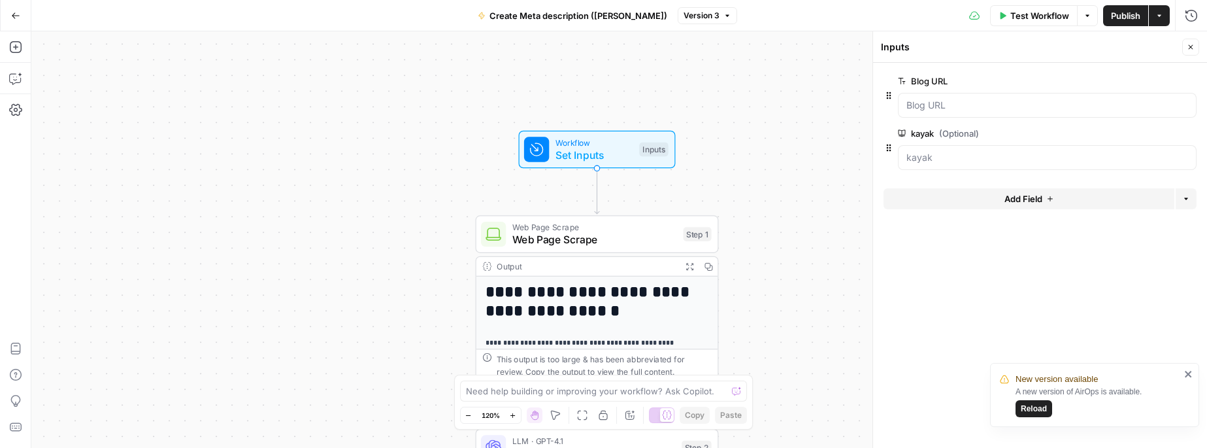
click at [1037, 406] on span "Reload" at bounding box center [1034, 408] width 26 height 12
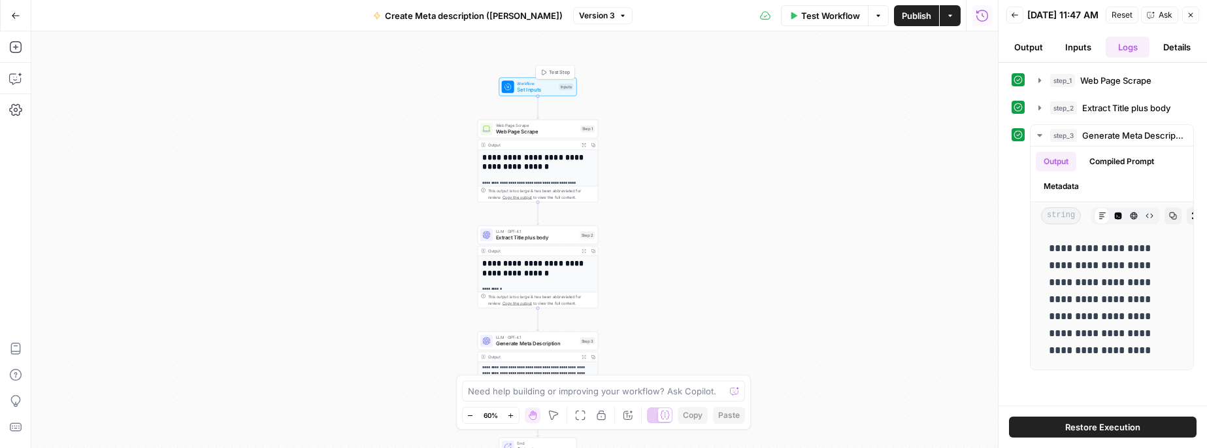
click at [526, 88] on span "Set Inputs" at bounding box center [536, 90] width 39 height 8
click at [776, 101] on URL "Blog URL" at bounding box center [838, 105] width 282 height 13
click at [719, 105] on URL "Blog URL" at bounding box center [838, 105] width 282 height 13
click at [1087, 87] on span "Web Page Scrape" at bounding box center [1115, 80] width 71 height 13
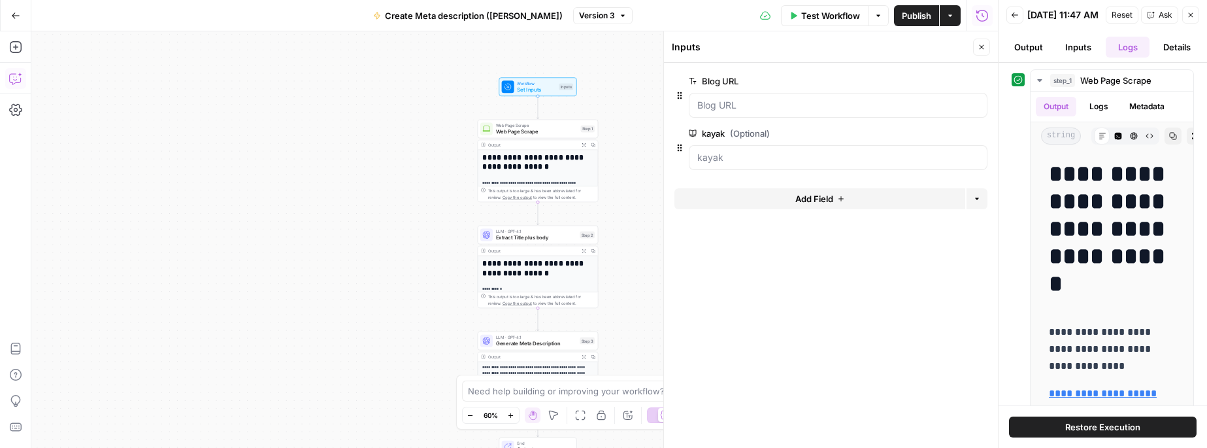
click at [14, 12] on icon "button" at bounding box center [15, 15] width 9 height 9
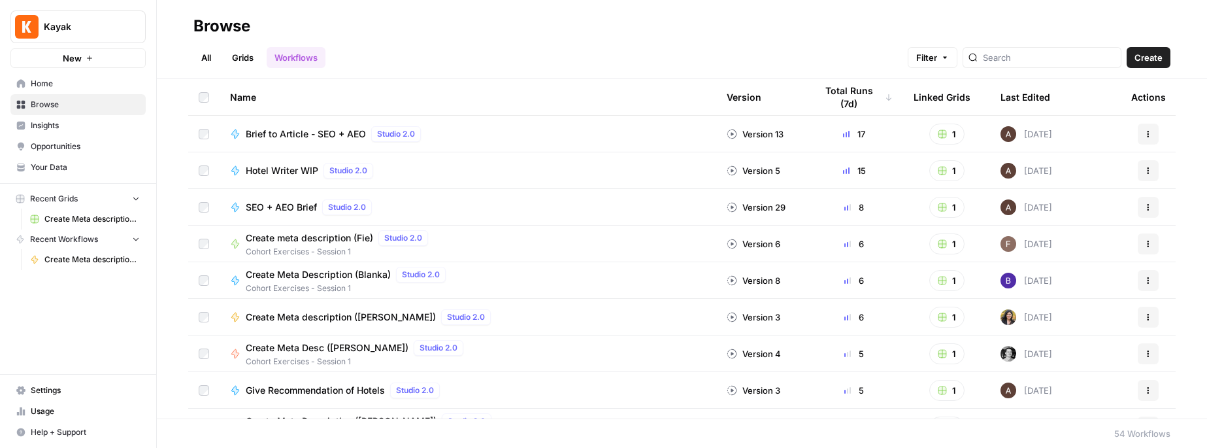
click at [139, 198] on icon "button" at bounding box center [135, 197] width 9 height 9
click at [139, 198] on icon "button" at bounding box center [135, 198] width 9 height 9
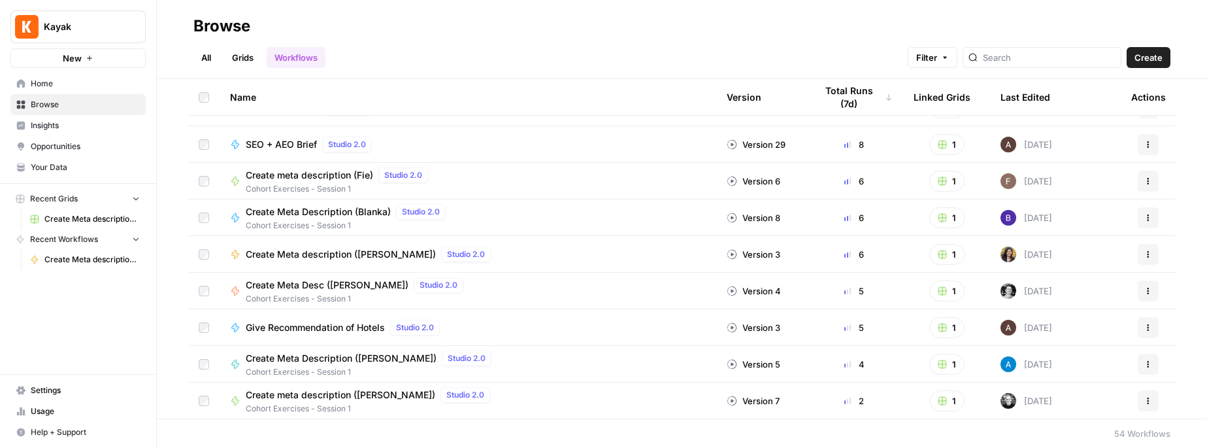
scroll to position [64, 0]
click at [336, 252] on span "Create Meta description ([PERSON_NAME])" at bounding box center [341, 252] width 190 height 13
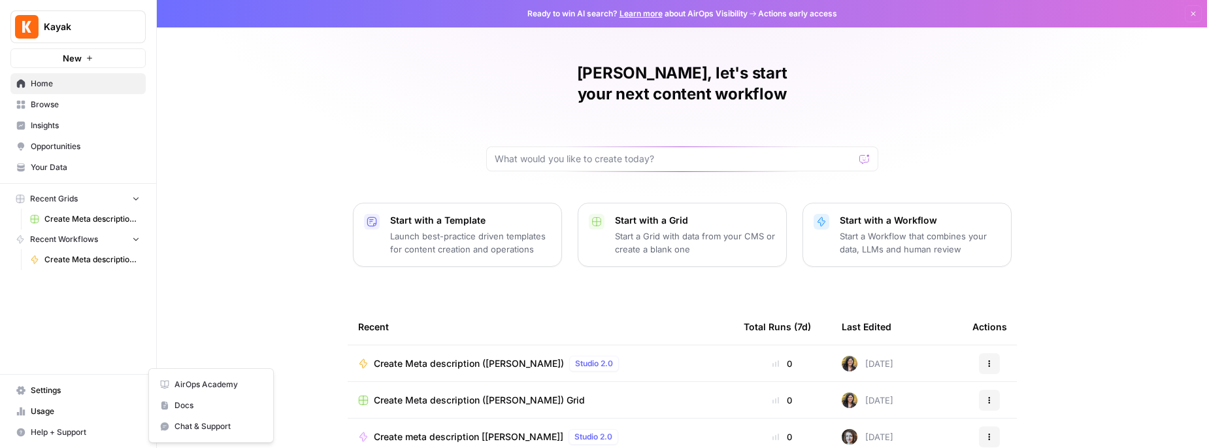
click at [74, 257] on span "Create Meta description ([PERSON_NAME])" at bounding box center [91, 260] width 95 height 12
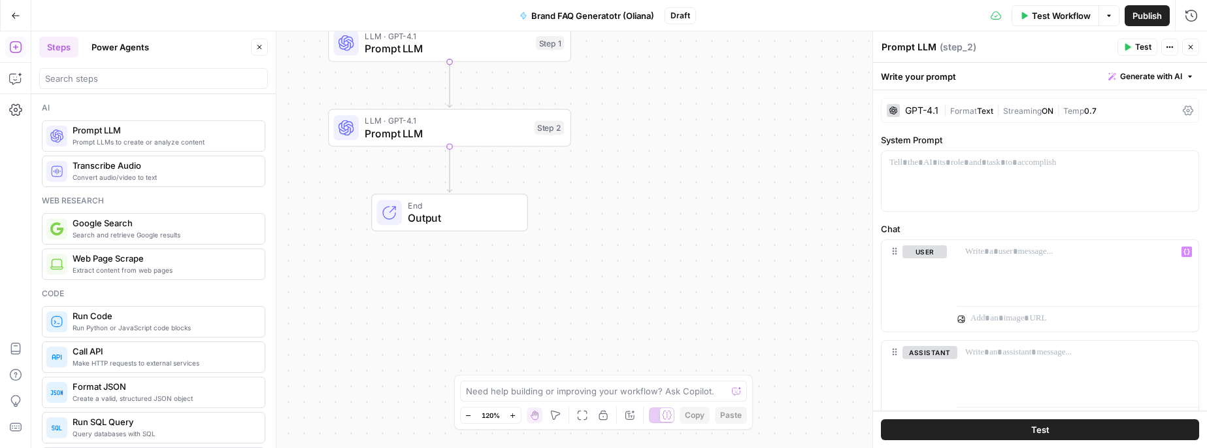
scroll to position [33, 0]
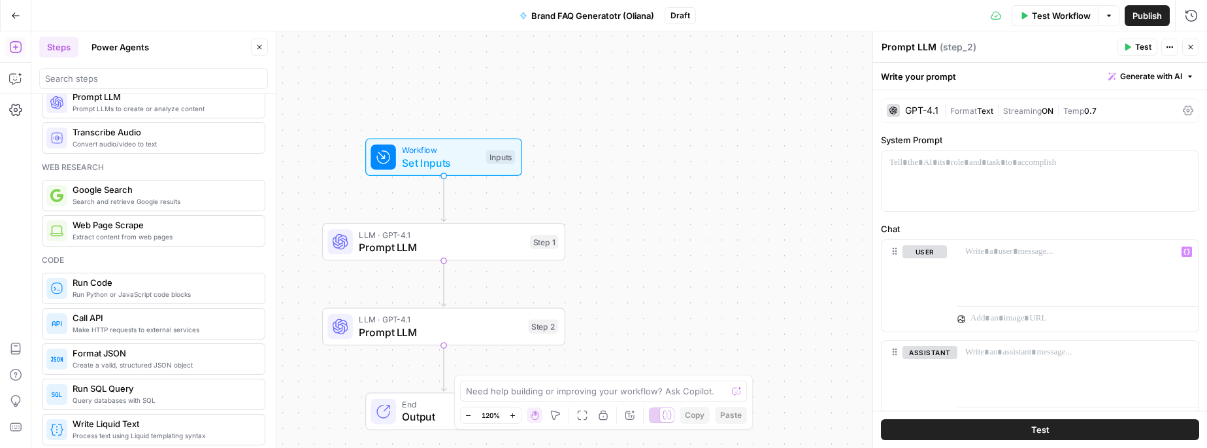
click at [610, 13] on span "Brand FAQ Generatotr (Oliana)" at bounding box center [592, 15] width 123 height 13
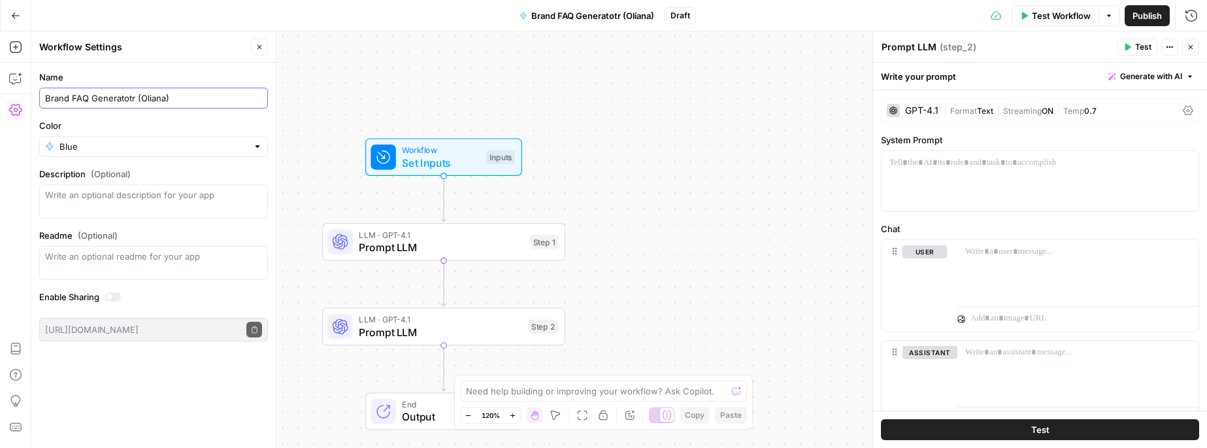
click at [135, 97] on input "Brand FAQ Generatotr (Oliana)" at bounding box center [153, 97] width 217 height 13
click at [212, 97] on input "Brand FAQ Generator (Oliana)" at bounding box center [153, 97] width 217 height 13
type input "Brand FAQ Generator (Oliana)"
click at [603, 61] on div "Workflow Set Inputs Inputs LLM · GPT-4.1 Prompt LLM Step 1 LLM · GPT-4.1 Prompt…" at bounding box center [618, 239] width 1175 height 416
